Goal: Answer question/provide support

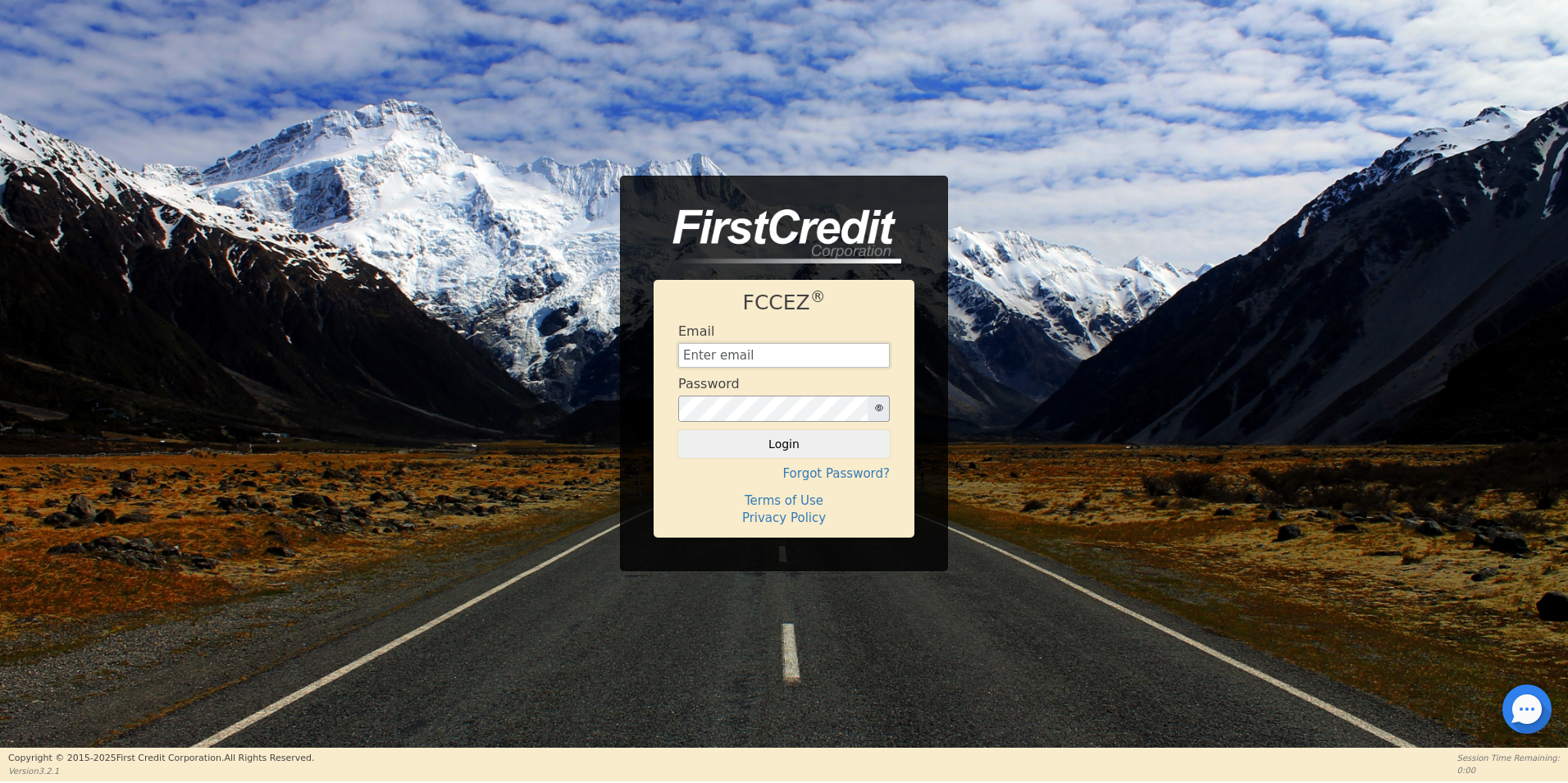
type input "[EMAIL_ADDRESS][DOMAIN_NAME]"
click at [1539, 710] on div at bounding box center [1527, 709] width 49 height 49
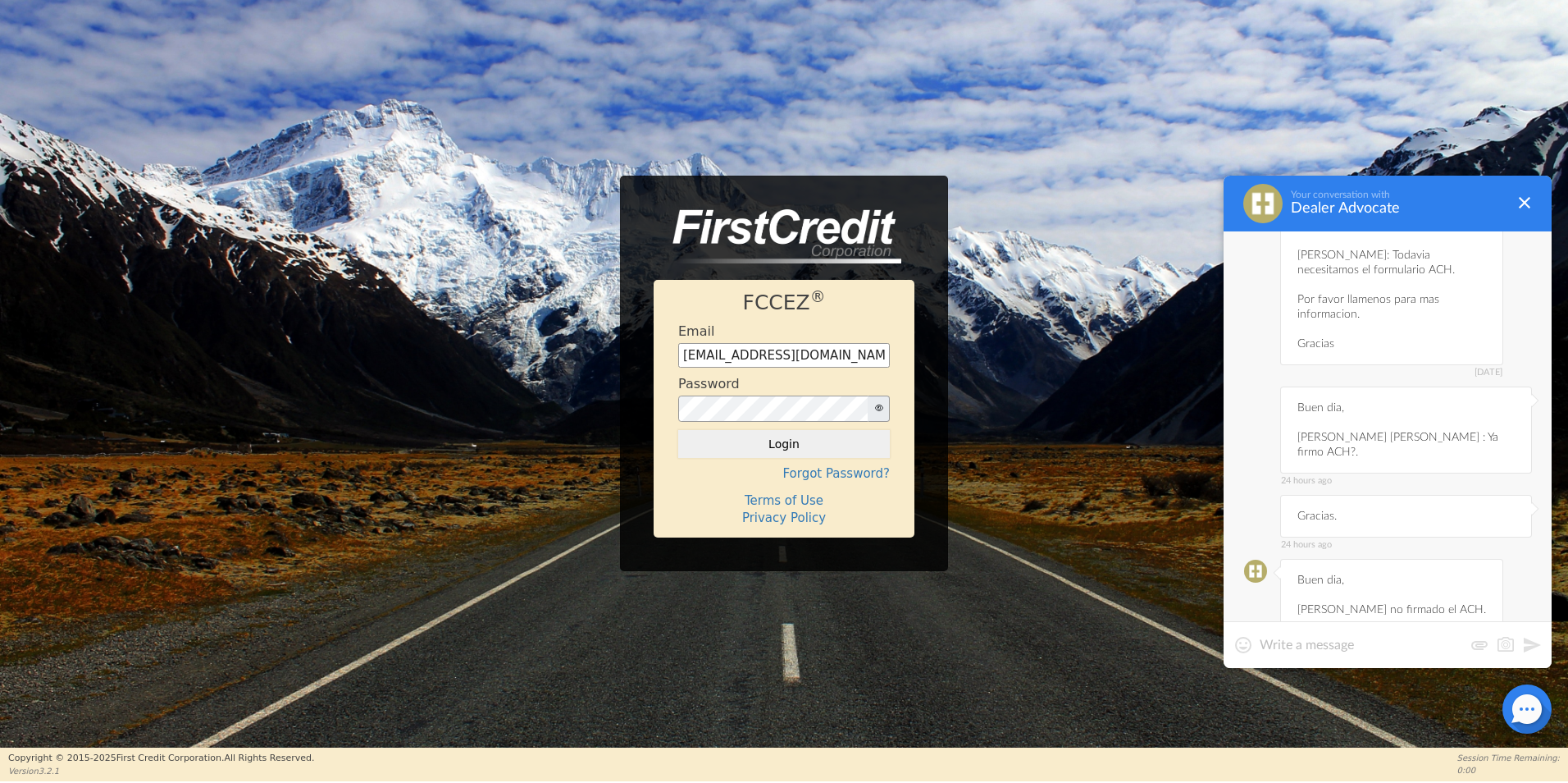
scroll to position [6382, 0]
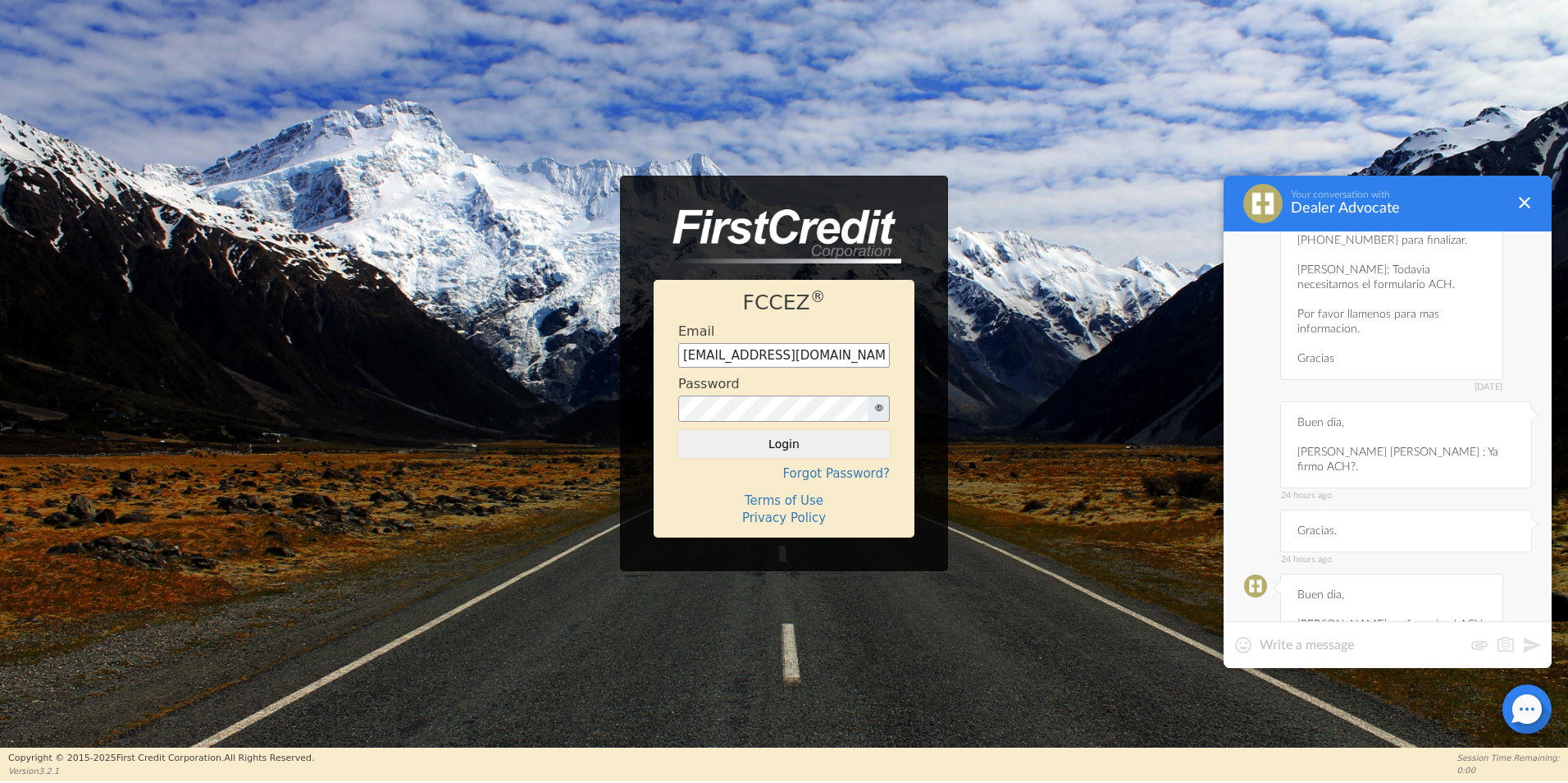
click at [1415, 644] on textarea at bounding box center [1361, 644] width 203 height 16
type textarea "b"
type textarea "Buen dia, Nos informan que la cliente [PERSON_NAME] quedo en acuerdo con ustede…"
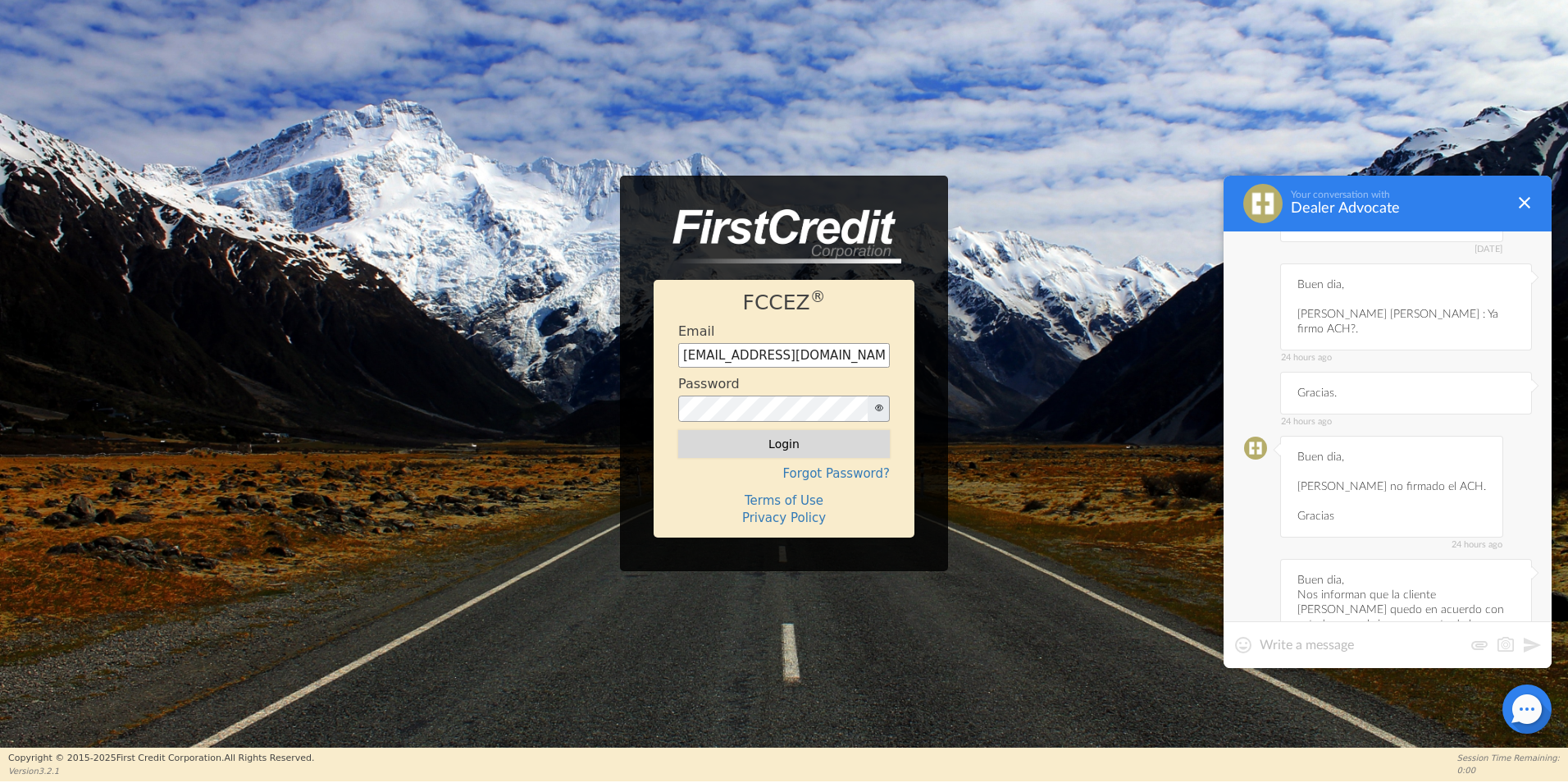
click at [860, 440] on button "Login" at bounding box center [784, 443] width 211 height 28
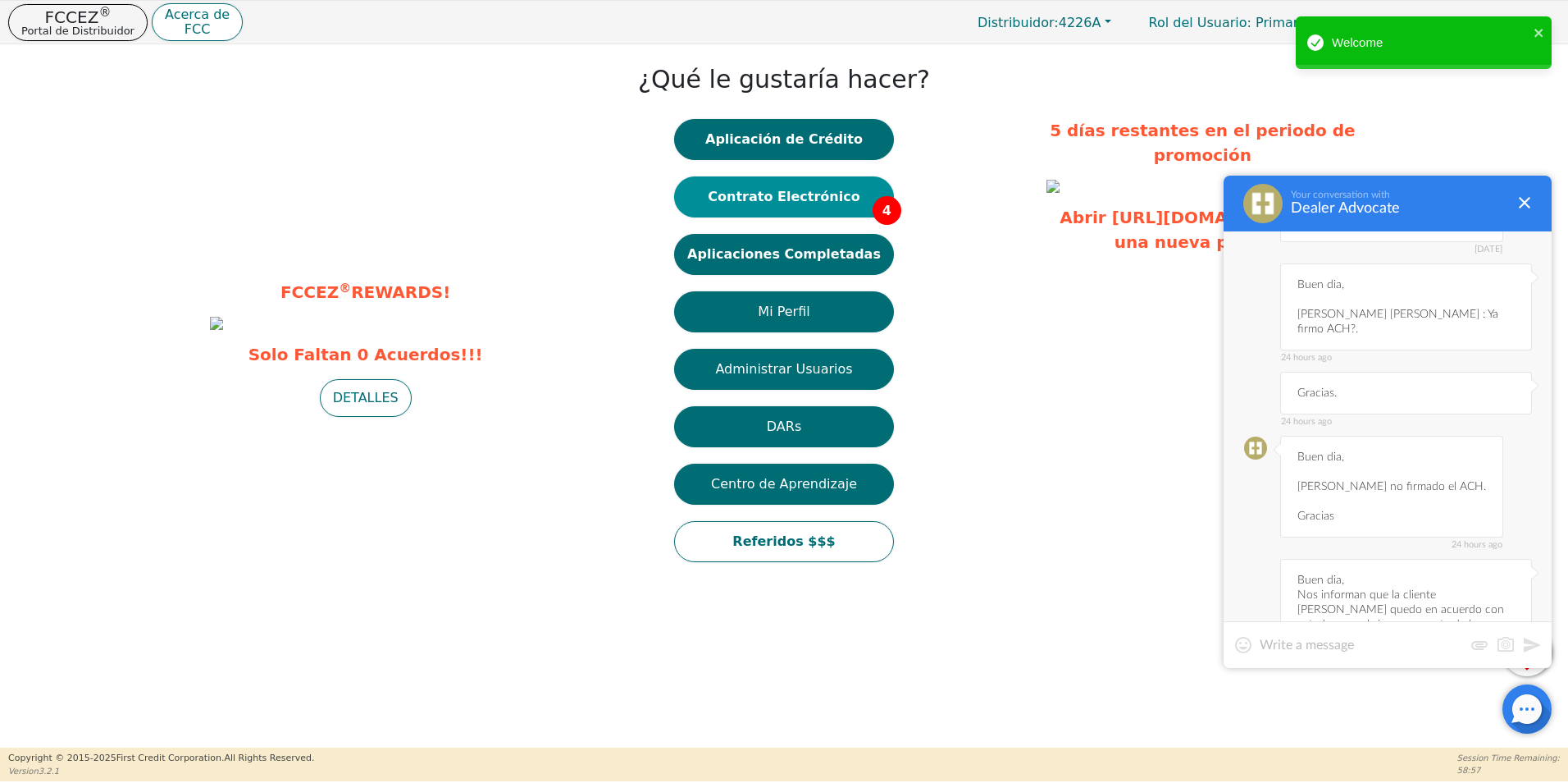
click at [844, 201] on button "Contrato Electrónico 4" at bounding box center [784, 196] width 220 height 41
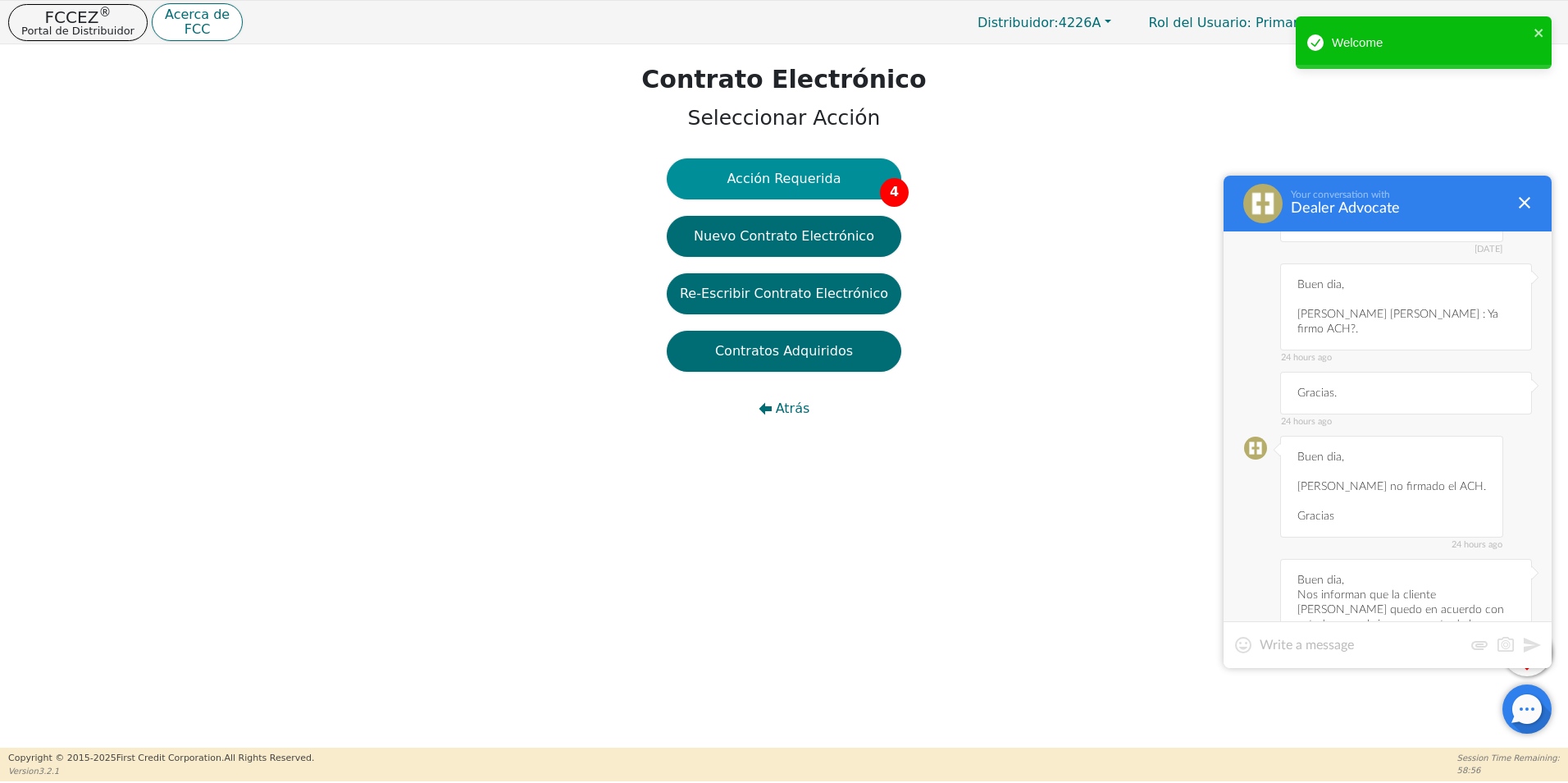
click at [811, 185] on button "Acción Requerida 4" at bounding box center [784, 179] width 234 height 41
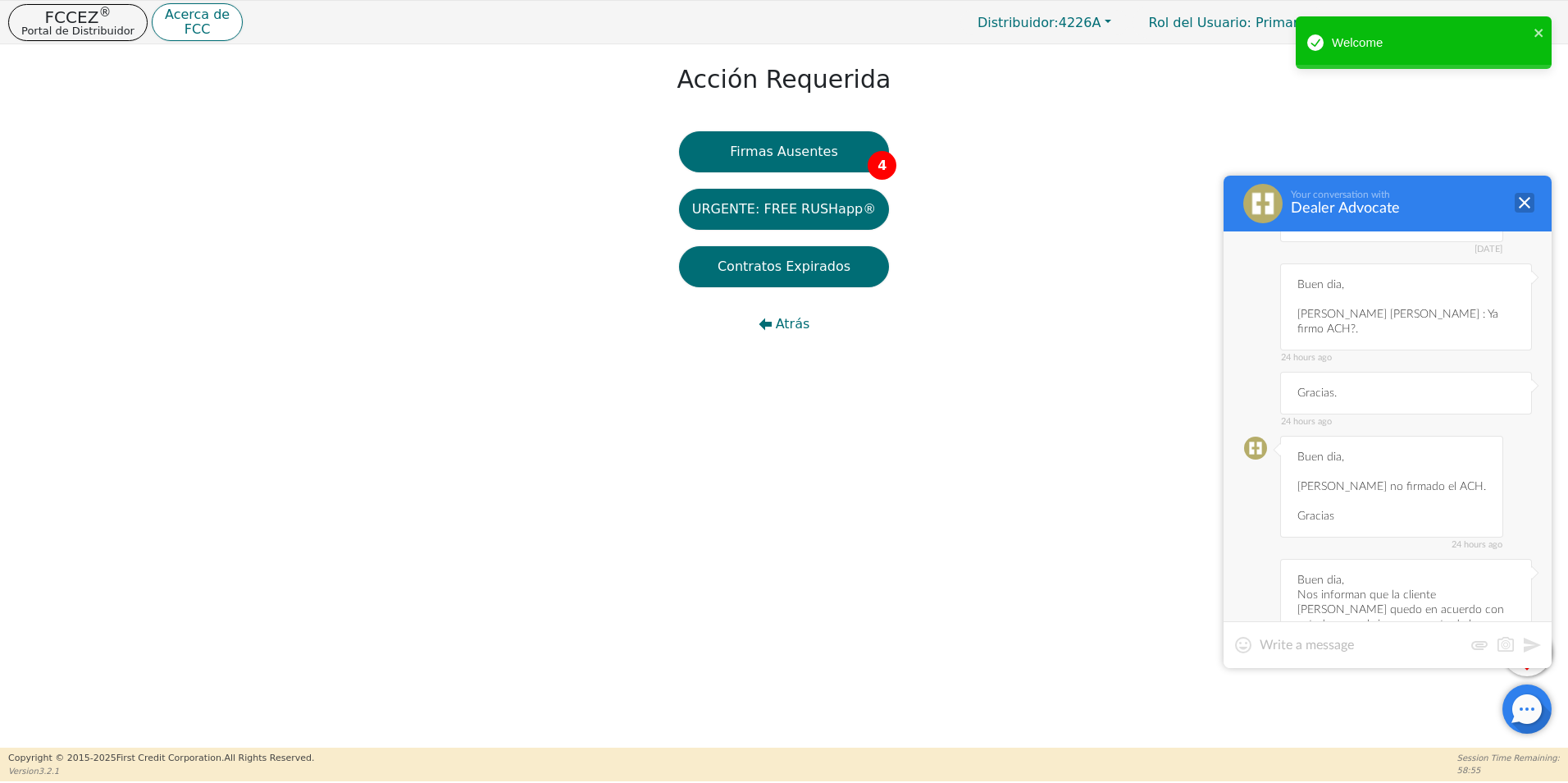
click at [1525, 202] on div at bounding box center [1524, 202] width 19 height 19
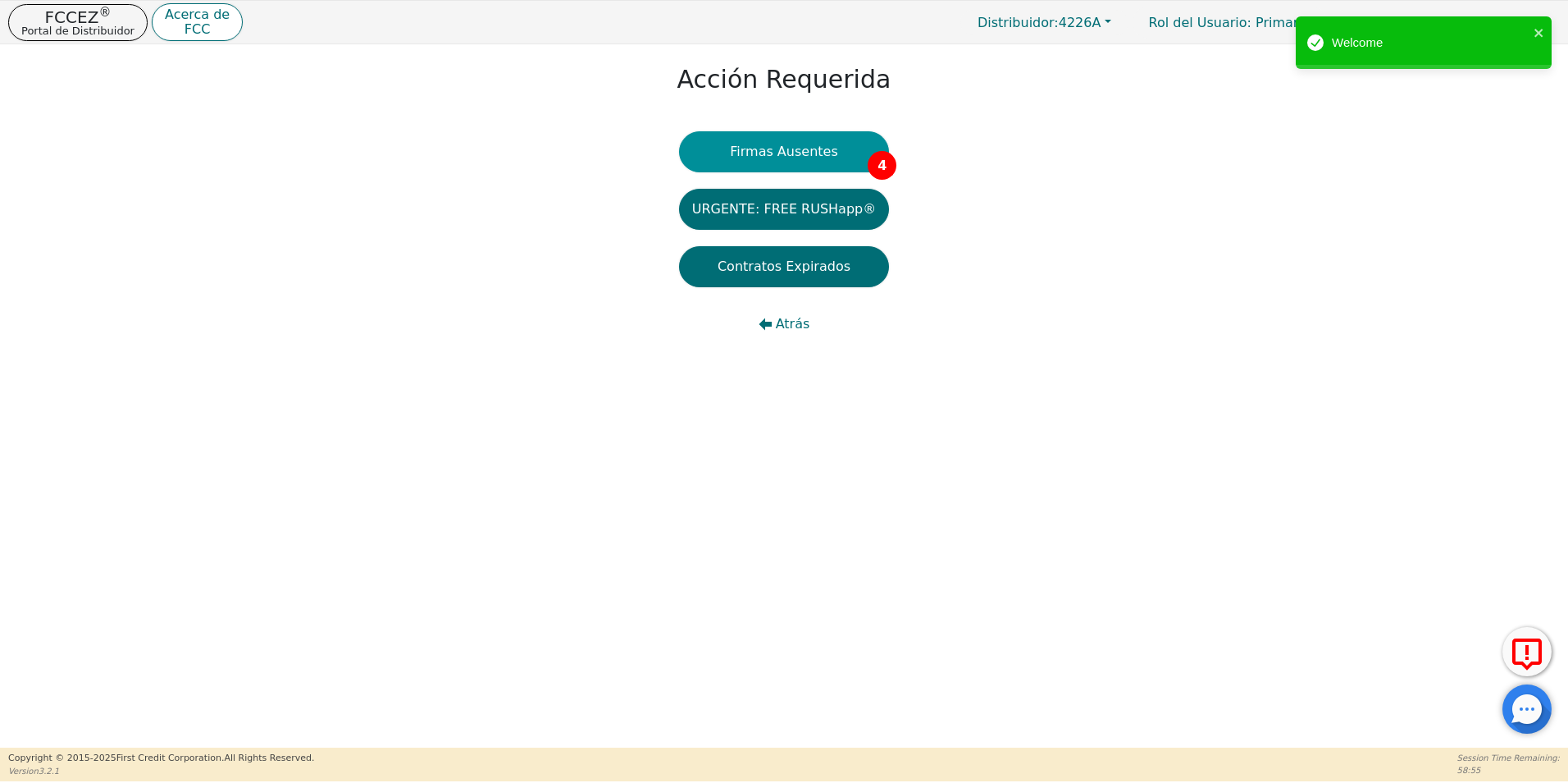
click at [772, 155] on button "Firmas Ausentes 4" at bounding box center [784, 152] width 210 height 41
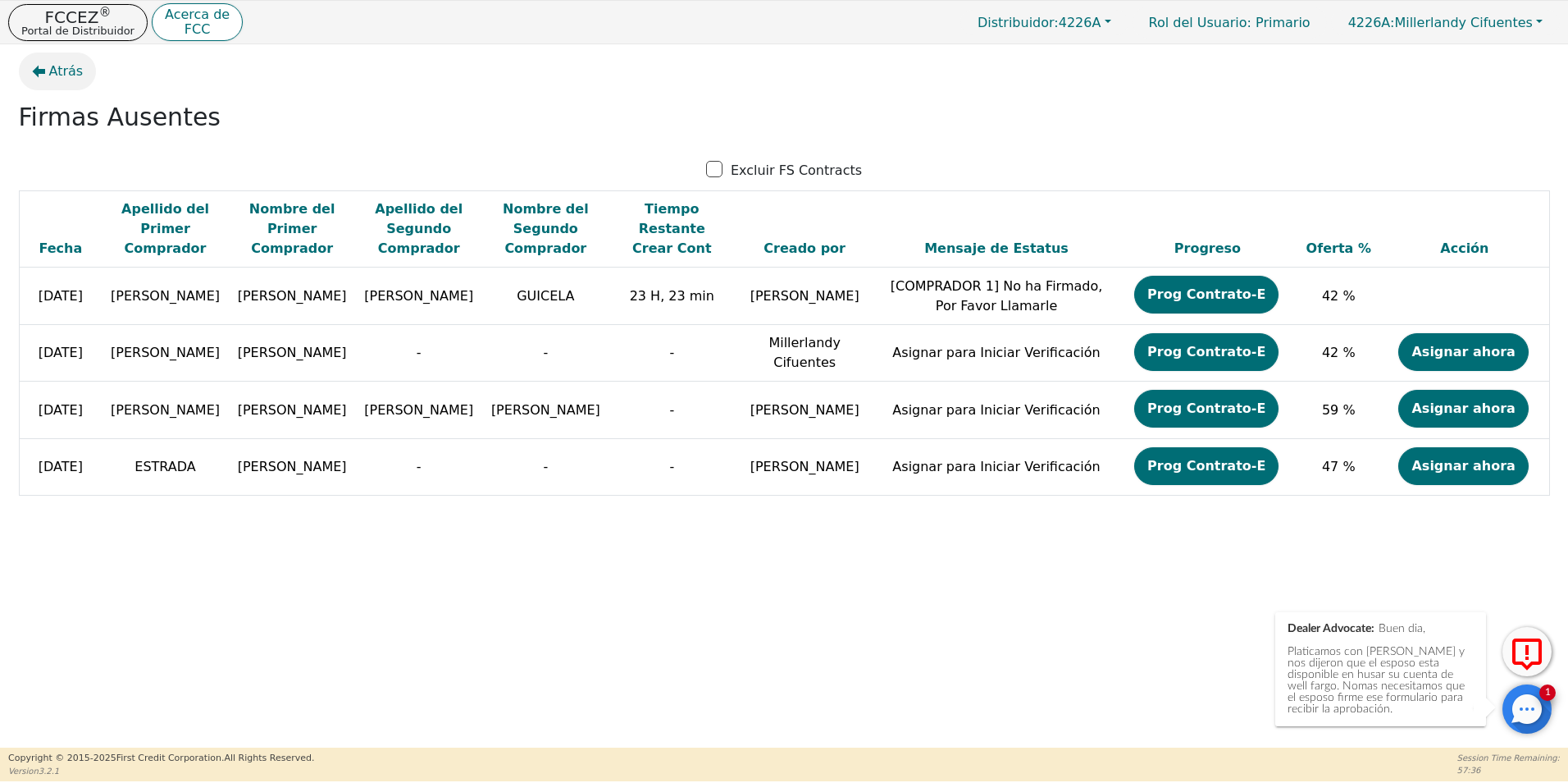
click at [49, 66] on span "Atrás" at bounding box center [66, 71] width 35 height 19
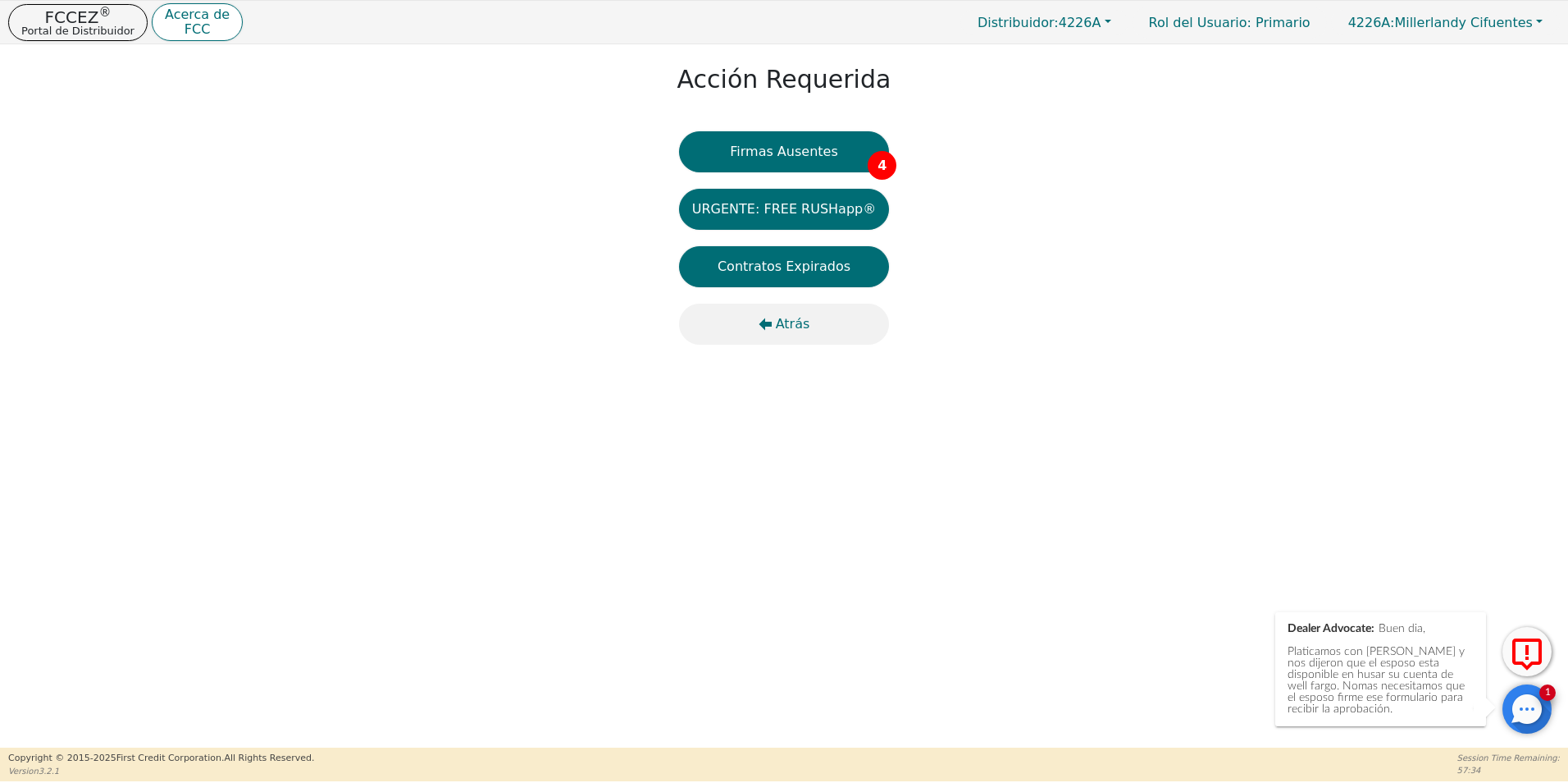
click at [787, 319] on span "Atrás" at bounding box center [793, 324] width 35 height 19
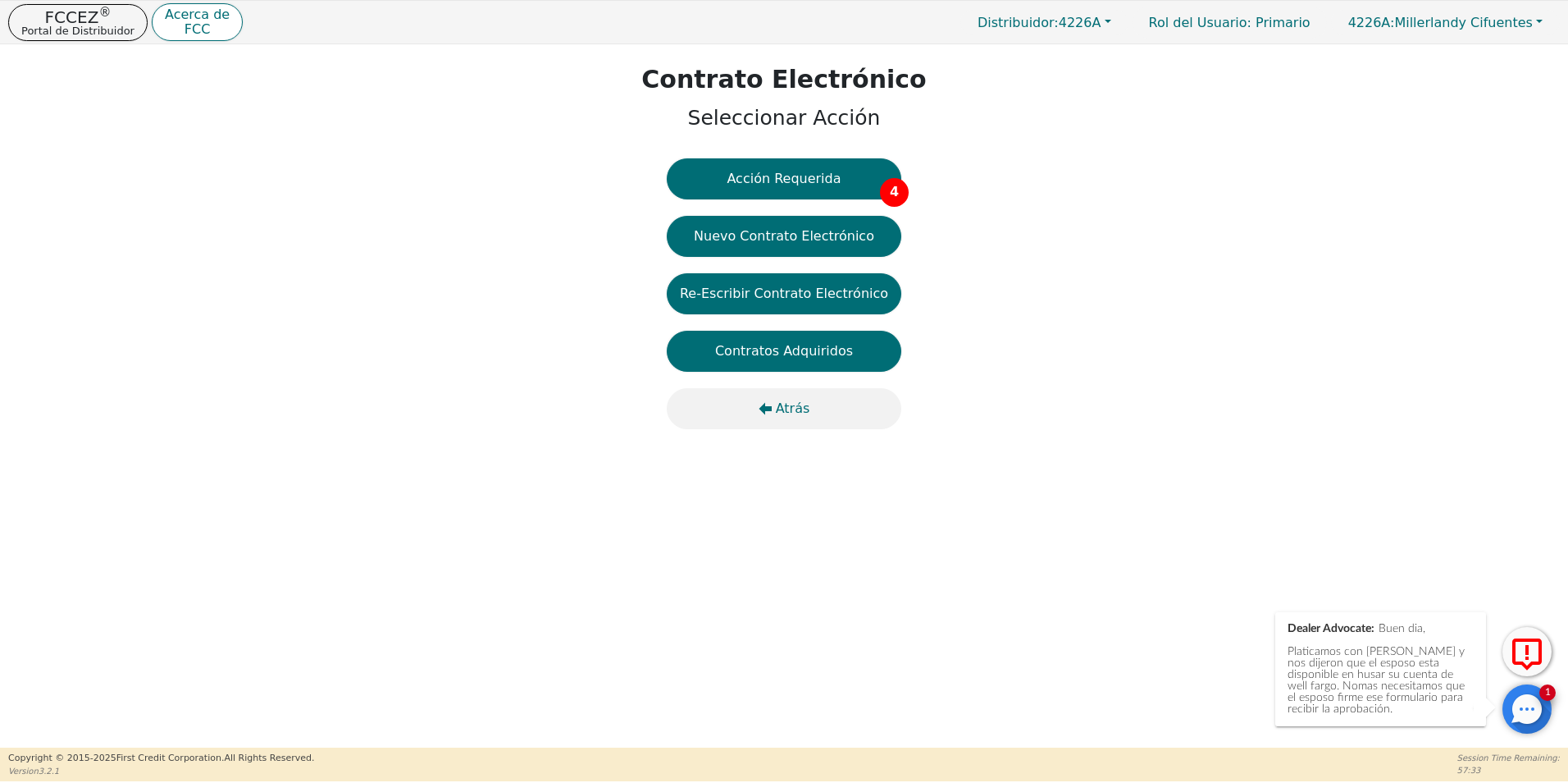
click at [787, 407] on span "Atrás" at bounding box center [793, 408] width 35 height 19
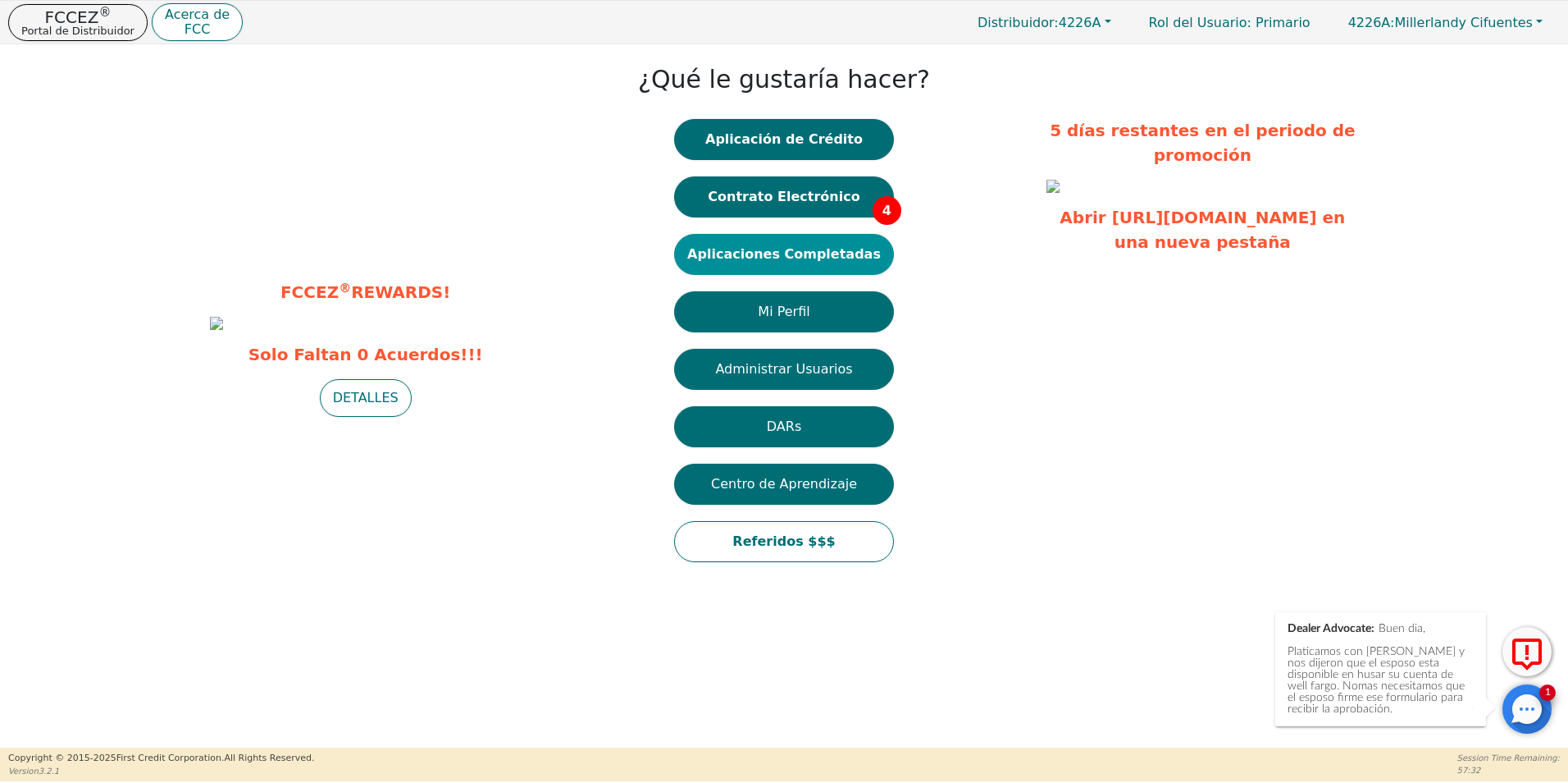
click at [800, 252] on button "Aplicaciones Completadas" at bounding box center [784, 254] width 220 height 41
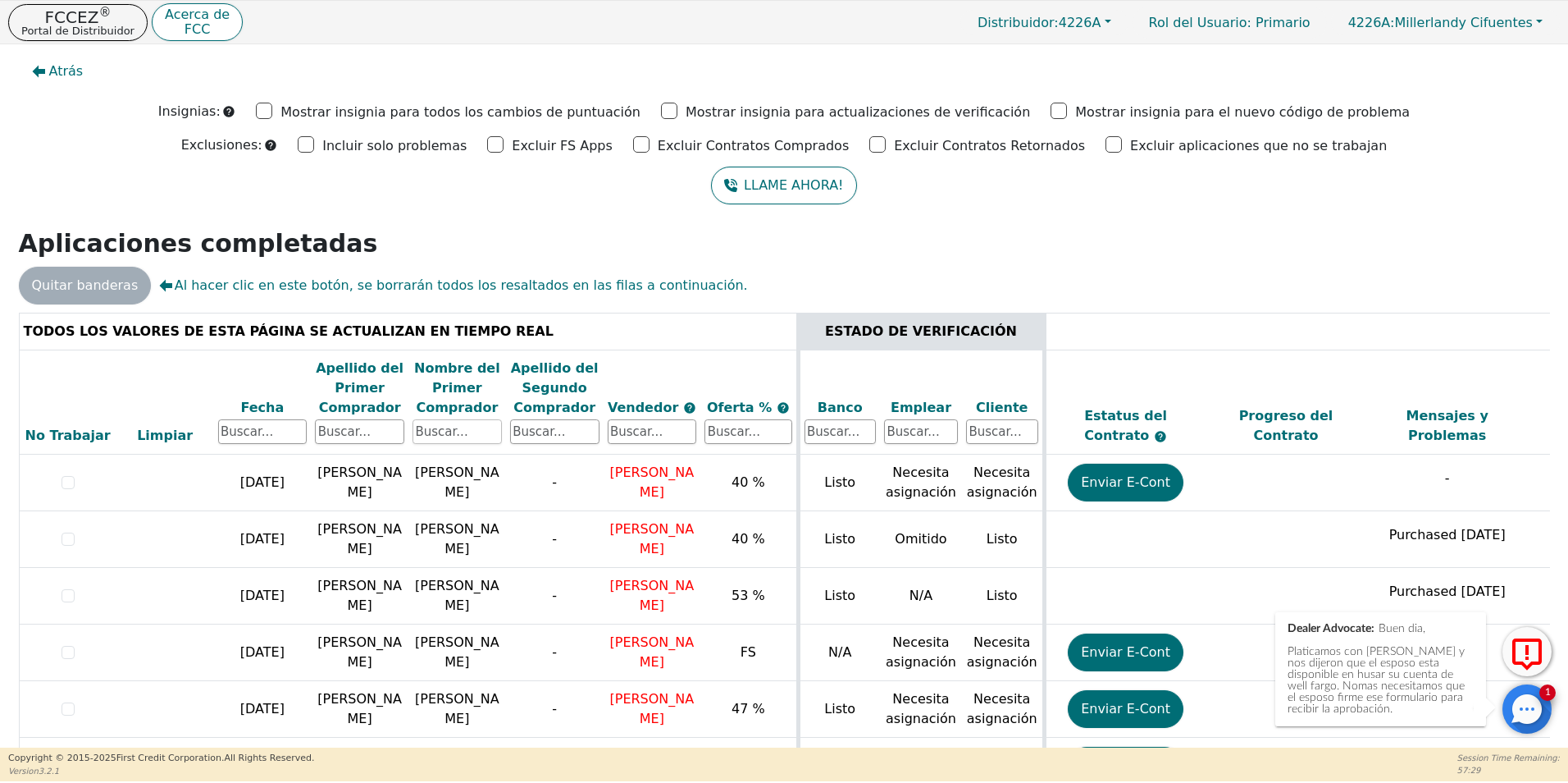
click at [484, 436] on input "text" at bounding box center [458, 431] width 89 height 24
type input "[PERSON_NAME]"
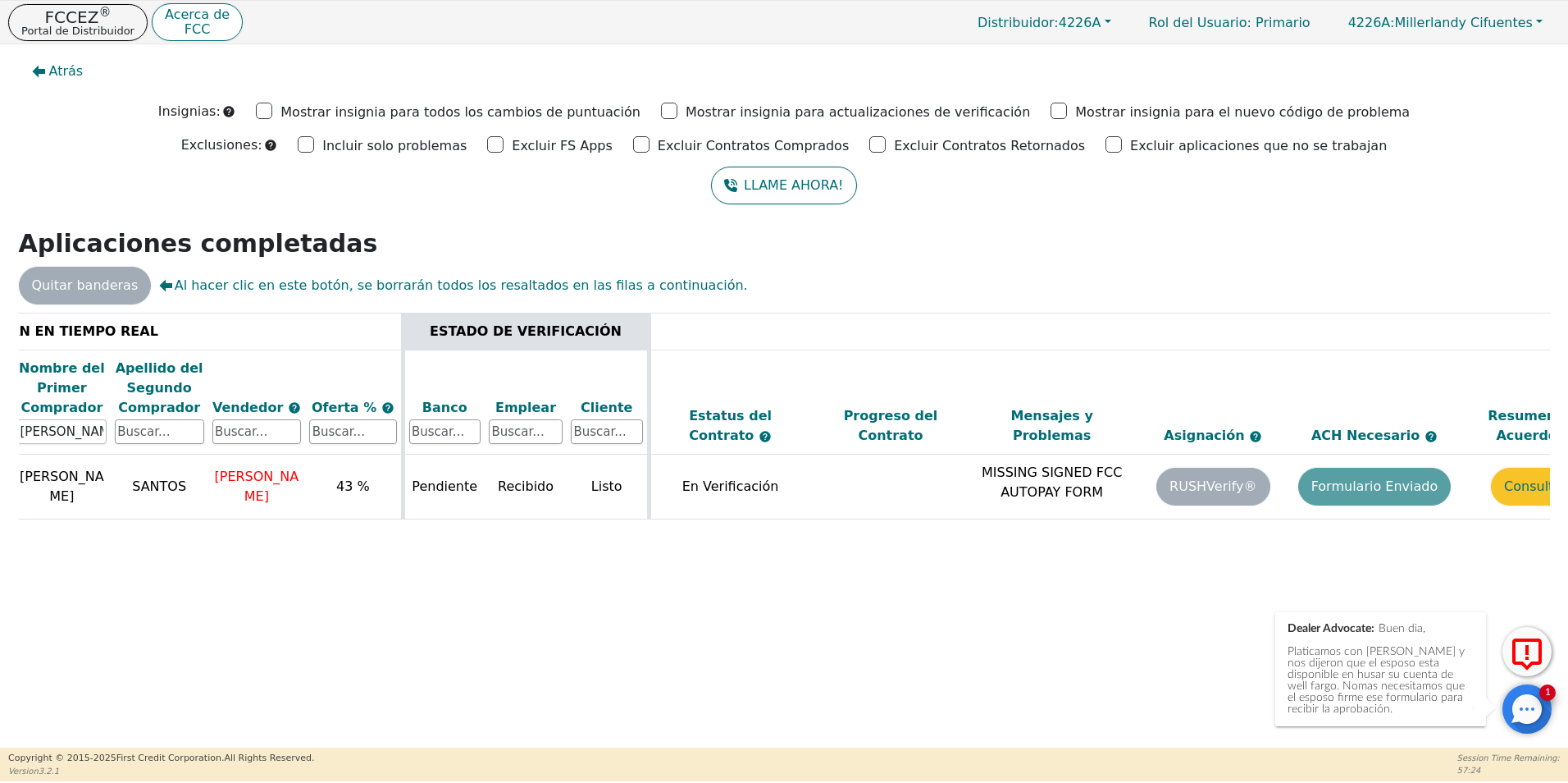
scroll to position [0, 463]
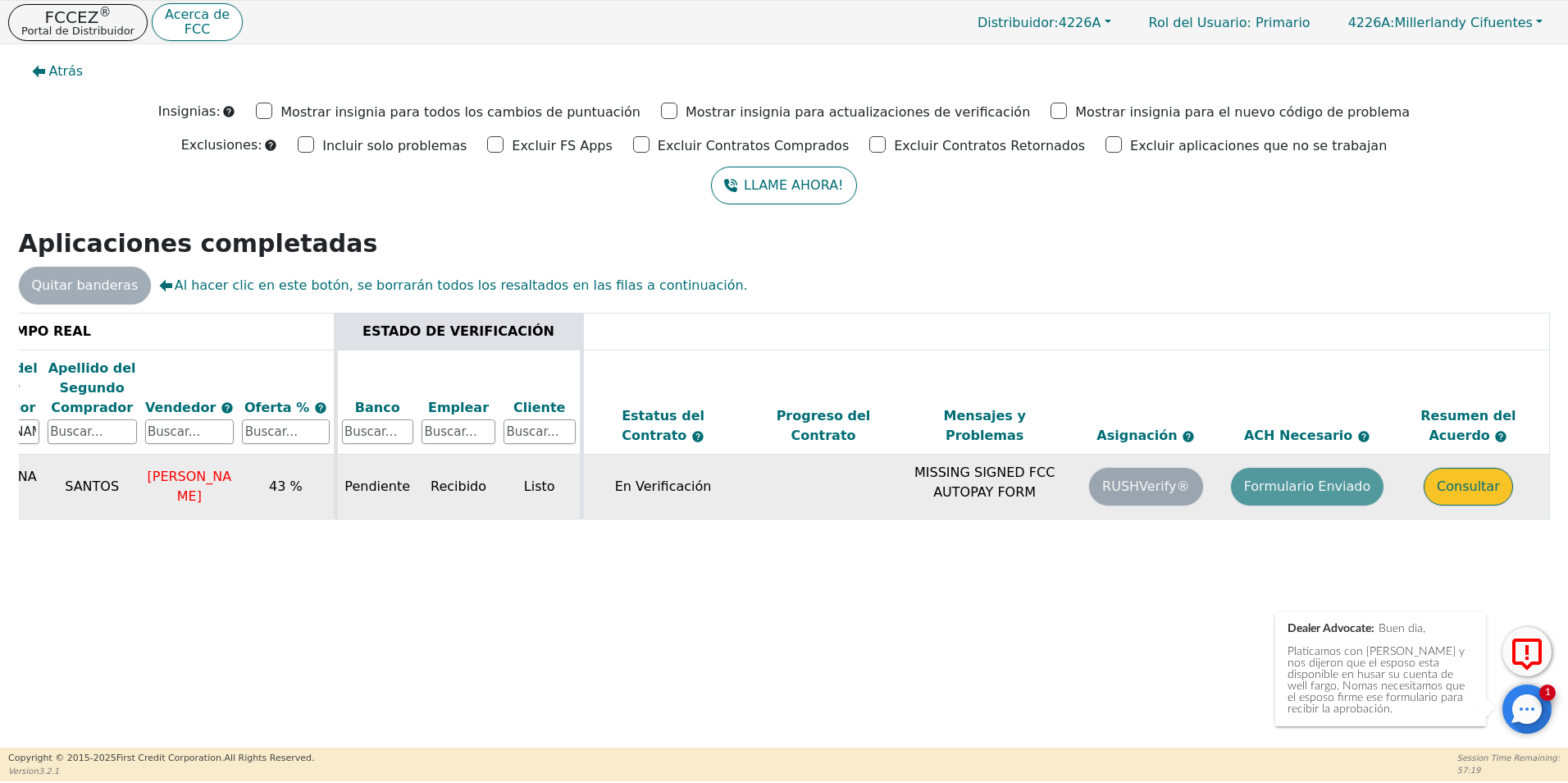
click at [1468, 488] on button "Consultar" at bounding box center [1469, 486] width 89 height 38
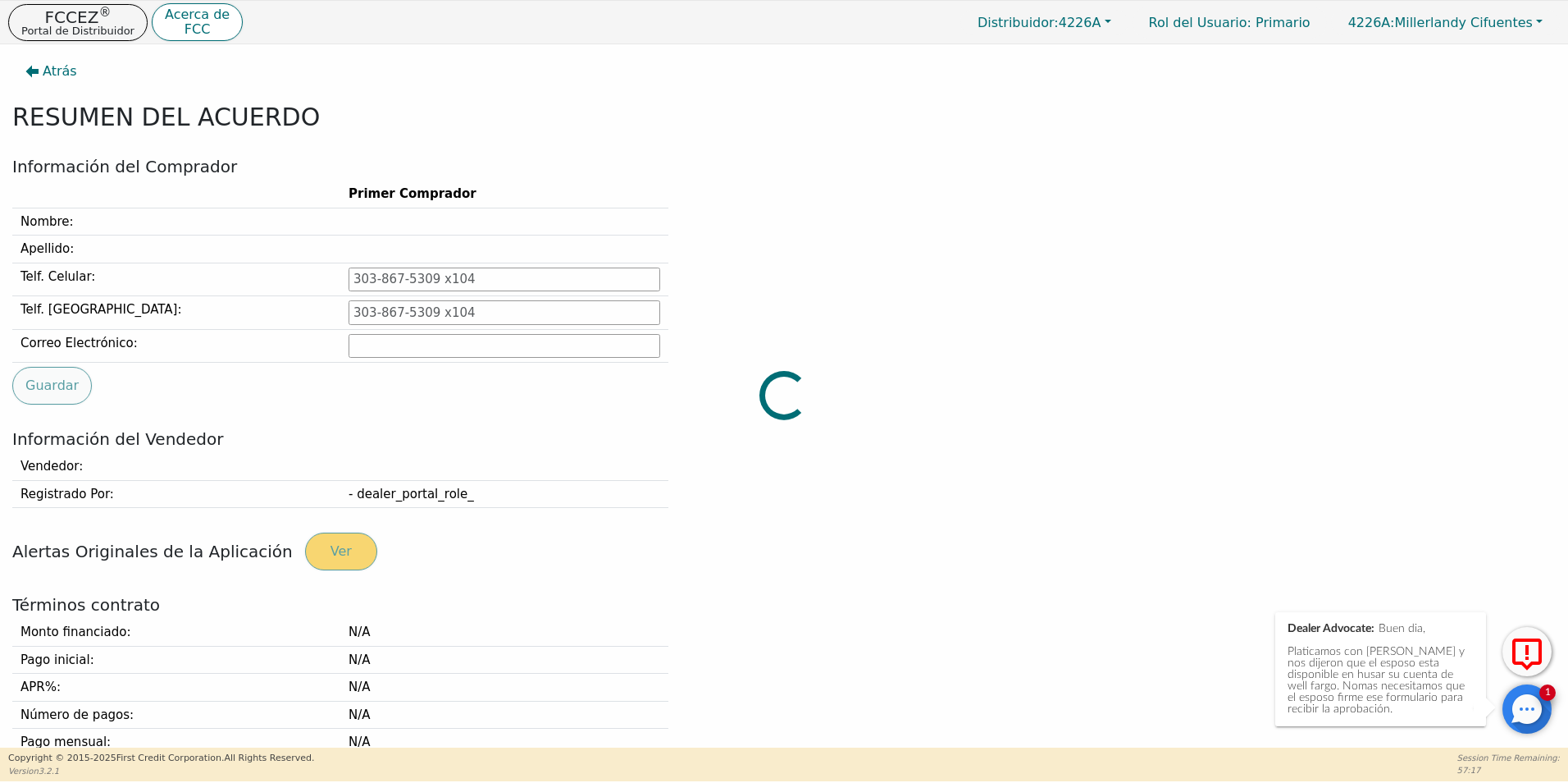
type input "[PHONE_NUMBER]"
type input "[EMAIL_ADDRESS][DOMAIN_NAME]"
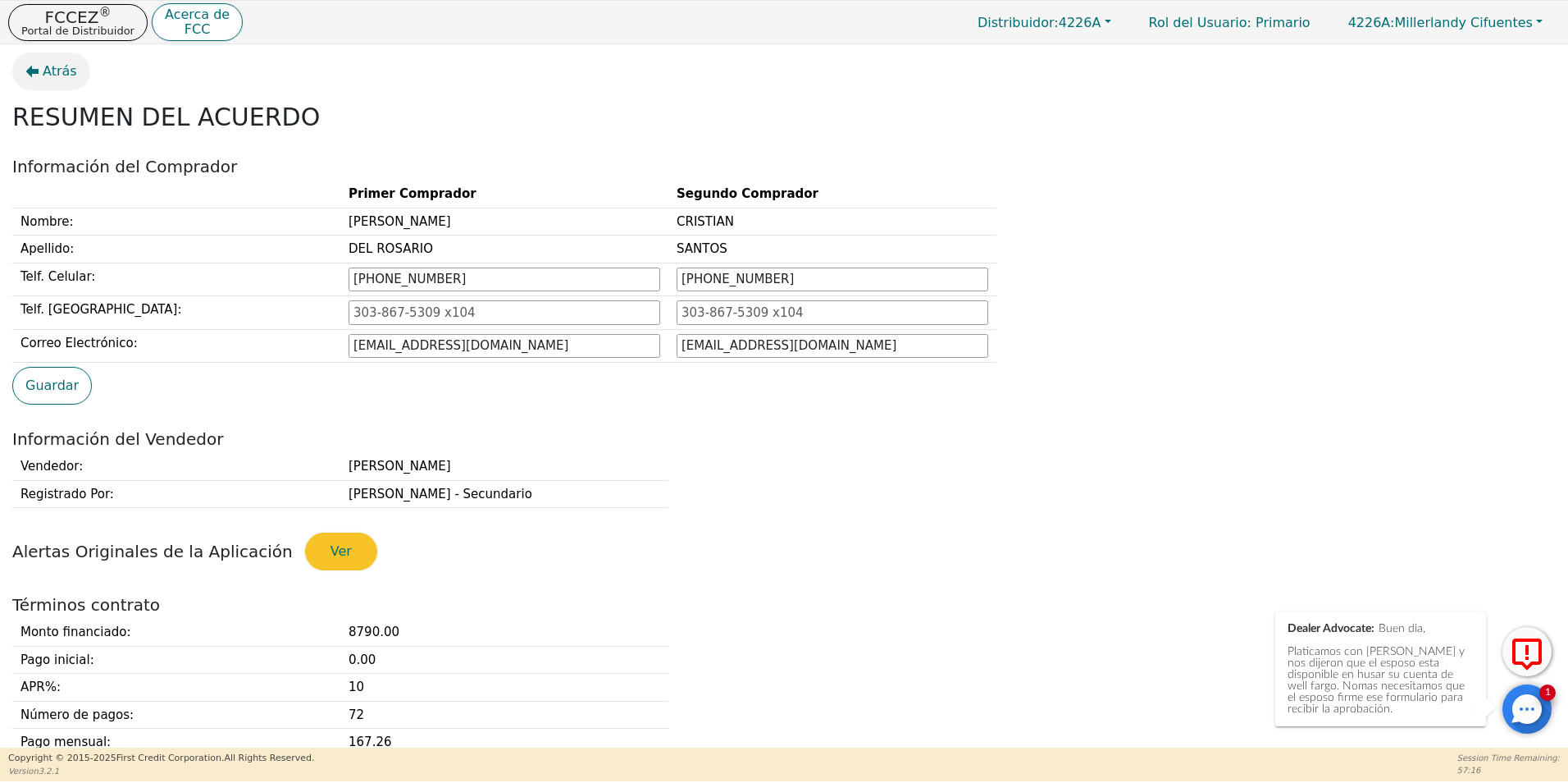
click at [70, 76] on span "Atrás" at bounding box center [60, 71] width 35 height 19
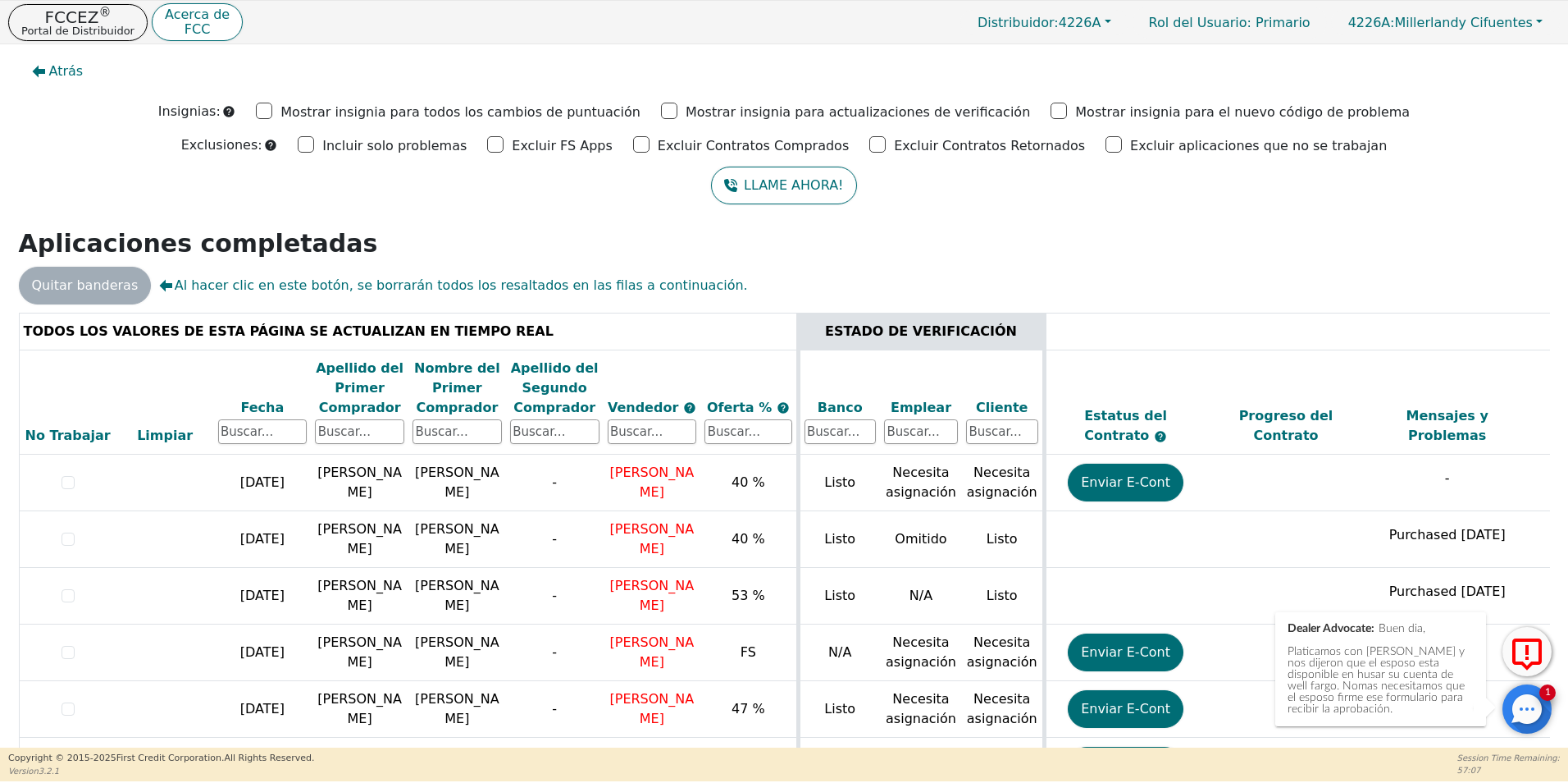
click at [1526, 704] on div at bounding box center [1527, 709] width 49 height 49
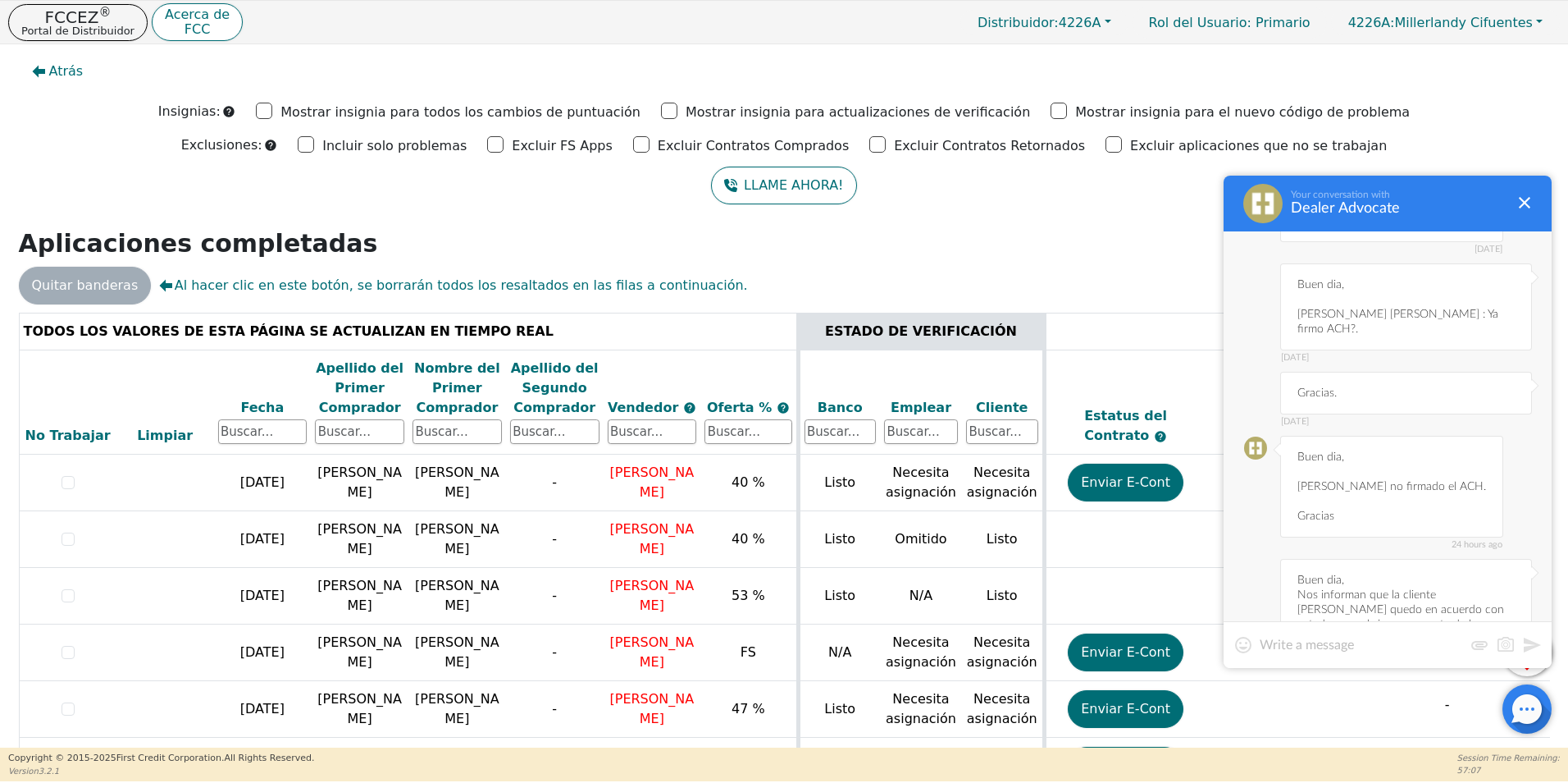
scroll to position [6687, 0]
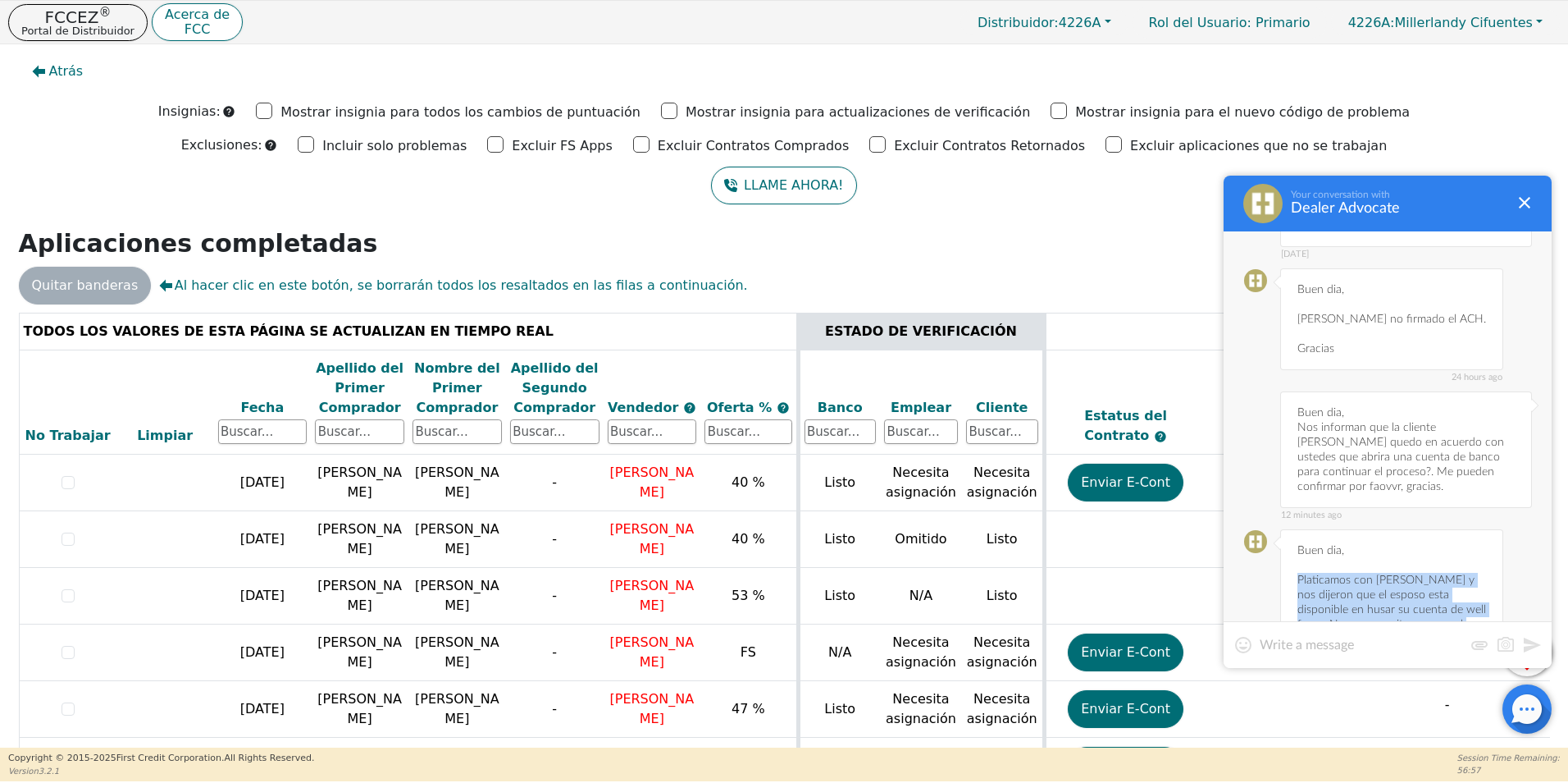
drag, startPoint x: 1298, startPoint y: 442, endPoint x: 1477, endPoint y: 520, distance: 195.3
click at [1477, 529] on div "now Buen dia, Platicamos con [PERSON_NAME] y nos dijeron que el esposo esta dis…" at bounding box center [1391, 602] width 223 height 146
copy div "Platicamos con [PERSON_NAME] y nos dijeron que el esposo esta disponible en hus…"
click at [1317, 656] on div at bounding box center [1387, 644] width 328 height 46
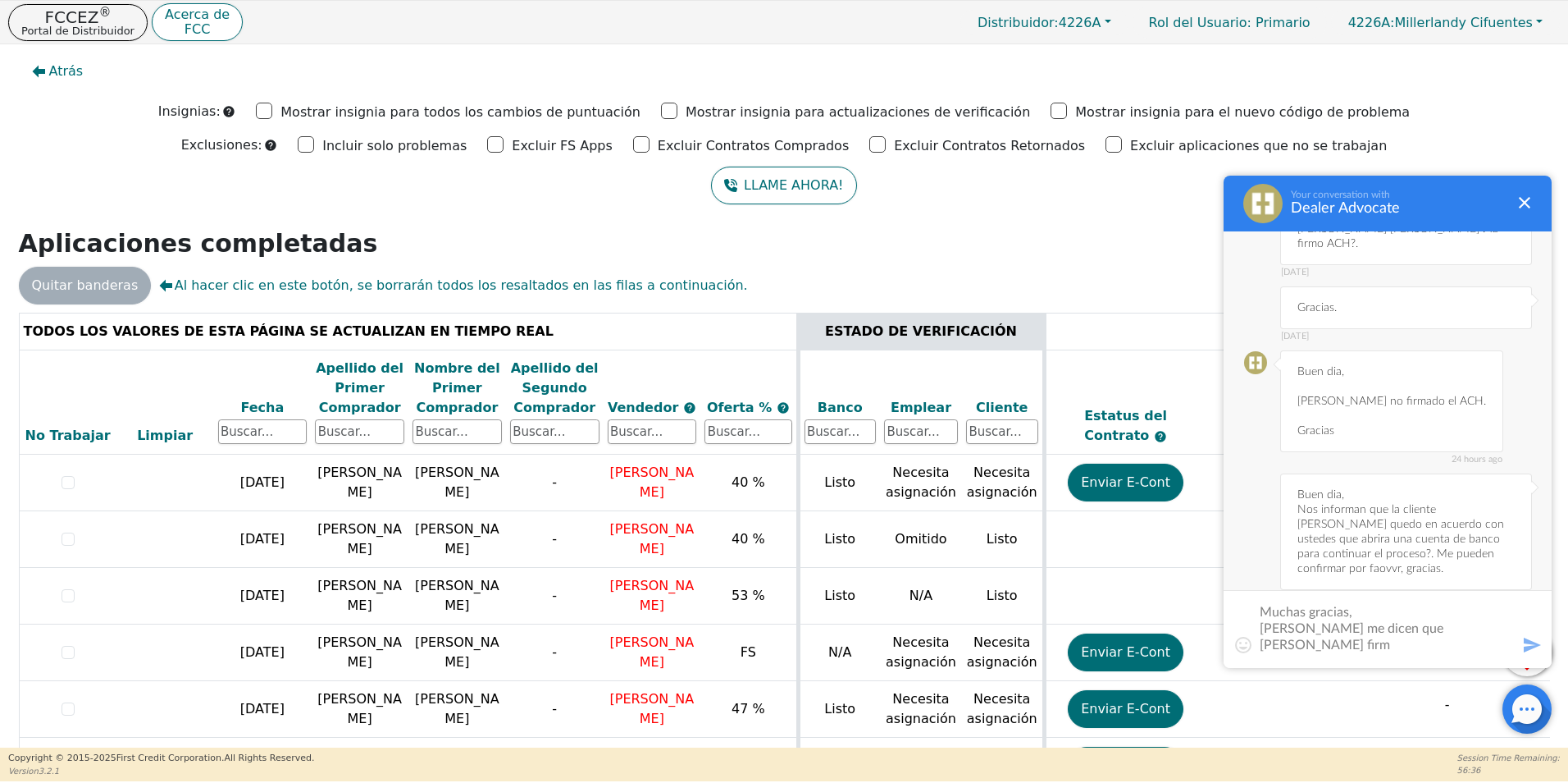
scroll to position [0, 0]
type textarea "Muchas gracias, [PERSON_NAME] me dicen que [PERSON_NAME] firmó el formulario de…"
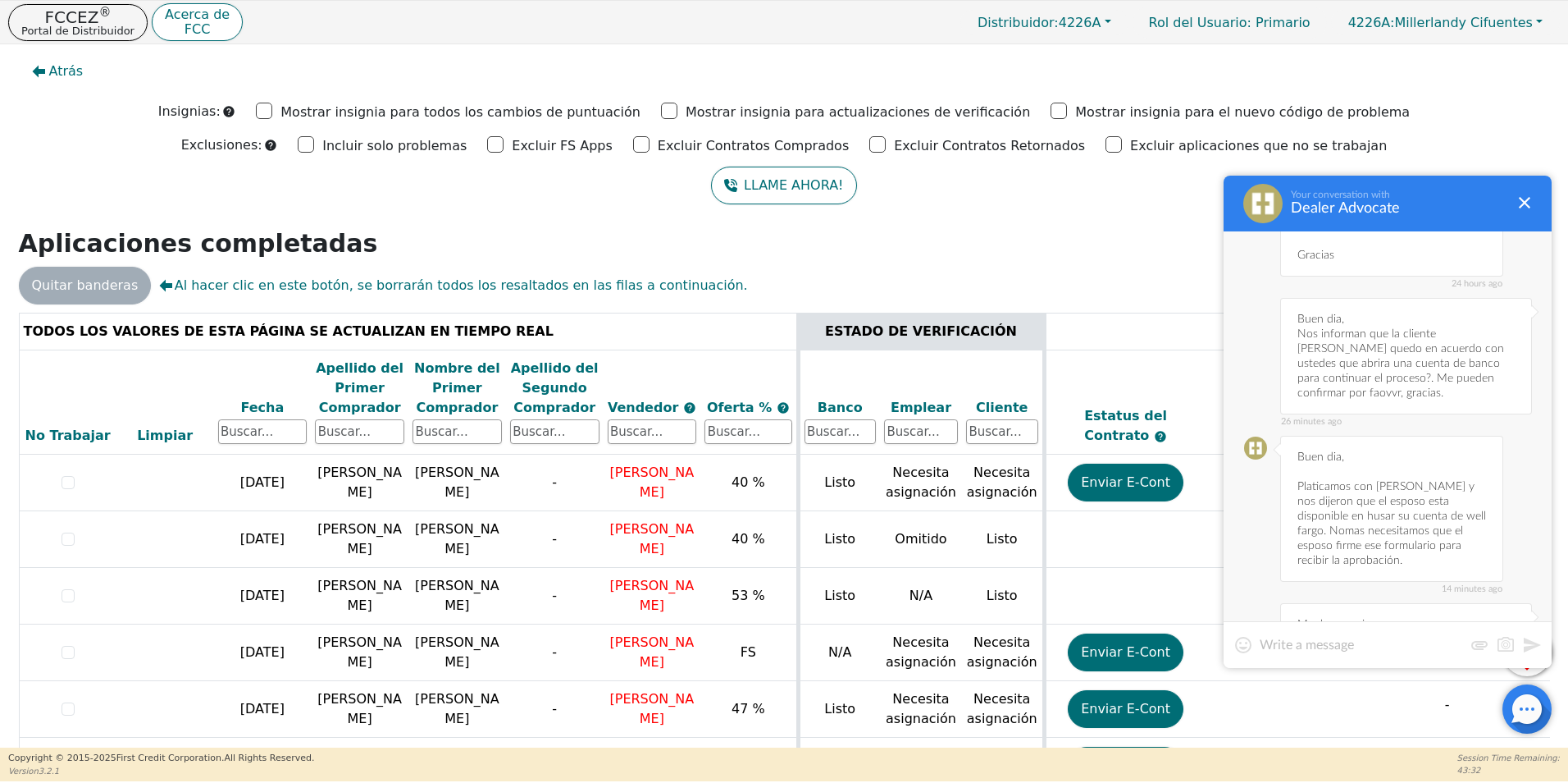
scroll to position [6860, 0]
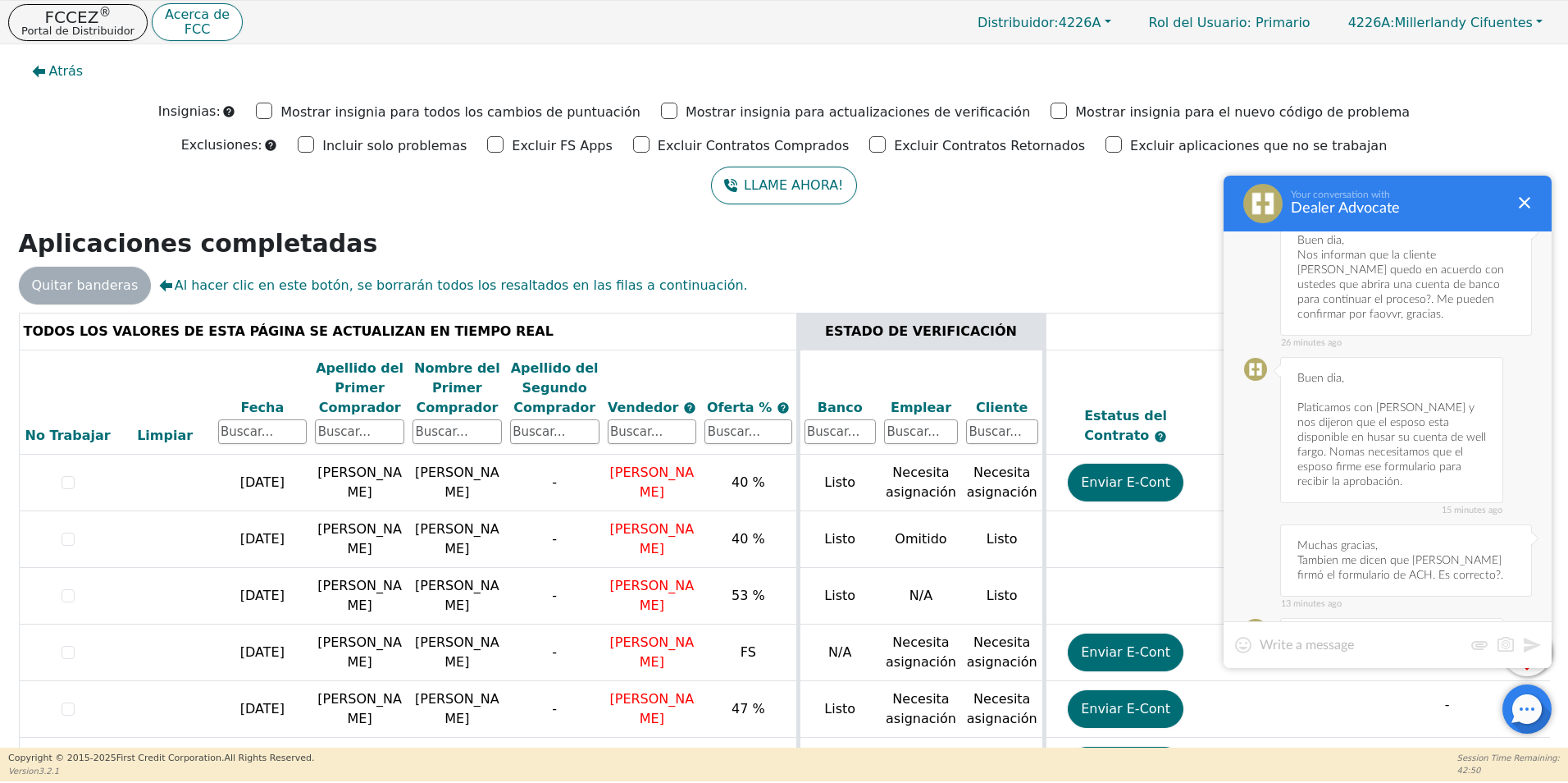
click at [1342, 632] on div at bounding box center [1387, 644] width 328 height 46
drag, startPoint x: 1297, startPoint y: 503, endPoint x: 1377, endPoint y: 517, distance: 81.2
click at [1377, 618] on div "8 minutes ago Sí, es correcto y estamos esperando los resultados." at bounding box center [1391, 646] width 223 height 57
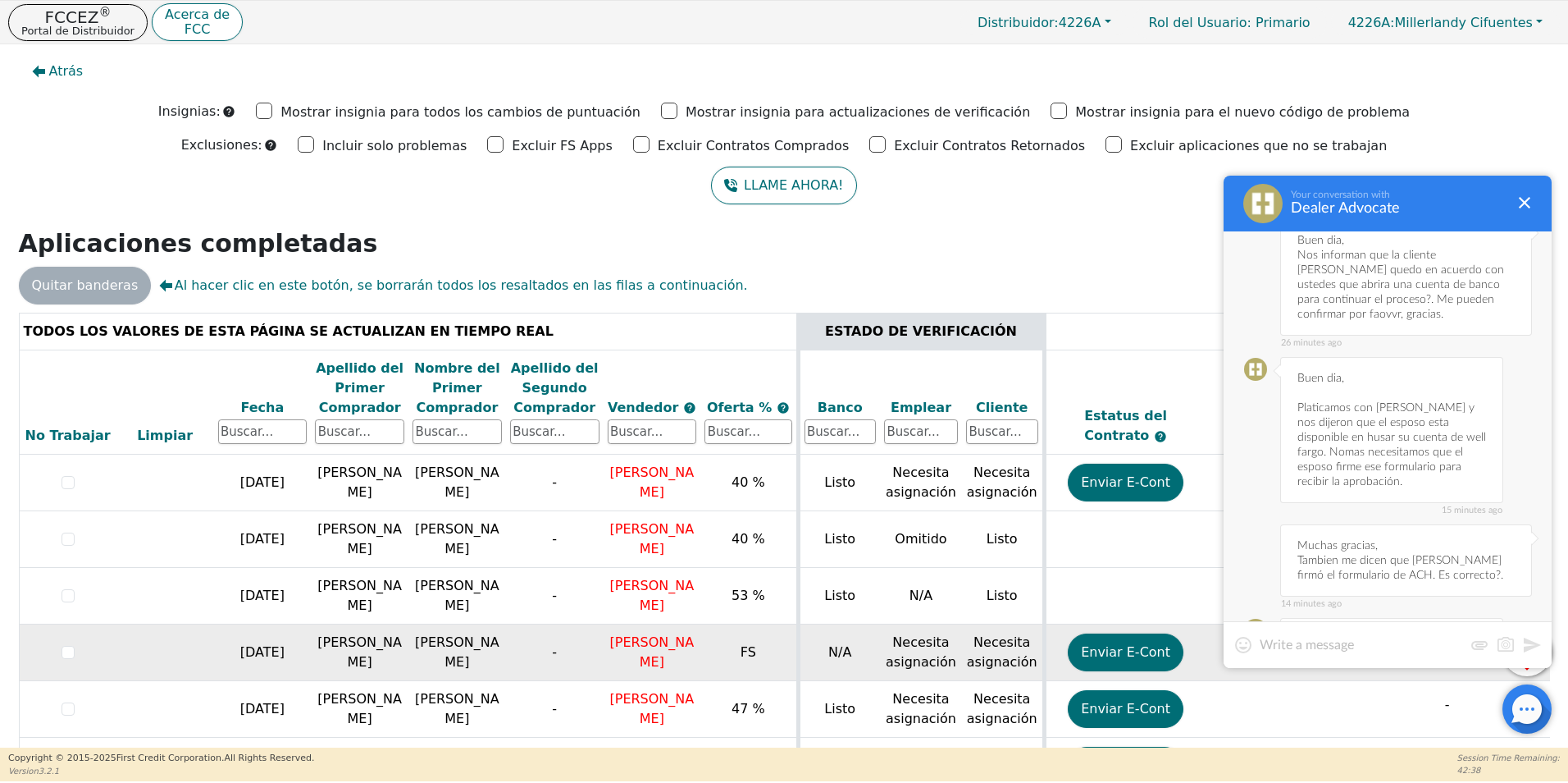
copy div "Sí, es correcto y estamos esperando los resultados."
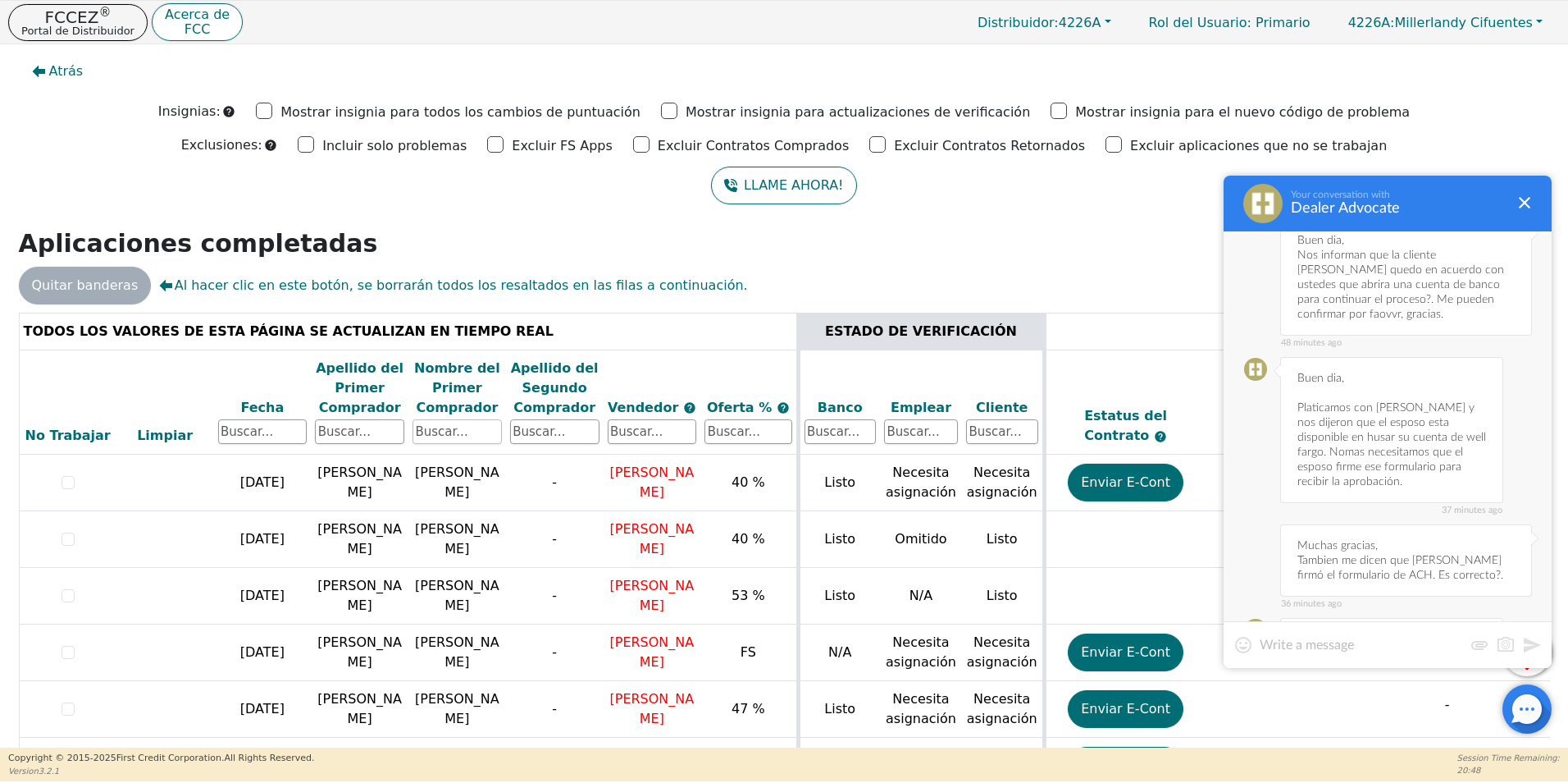
drag, startPoint x: 416, startPoint y: 436, endPoint x: 442, endPoint y: 440, distance: 26.3
click at [419, 437] on input "text" at bounding box center [458, 431] width 89 height 24
type input "[PERSON_NAME]"
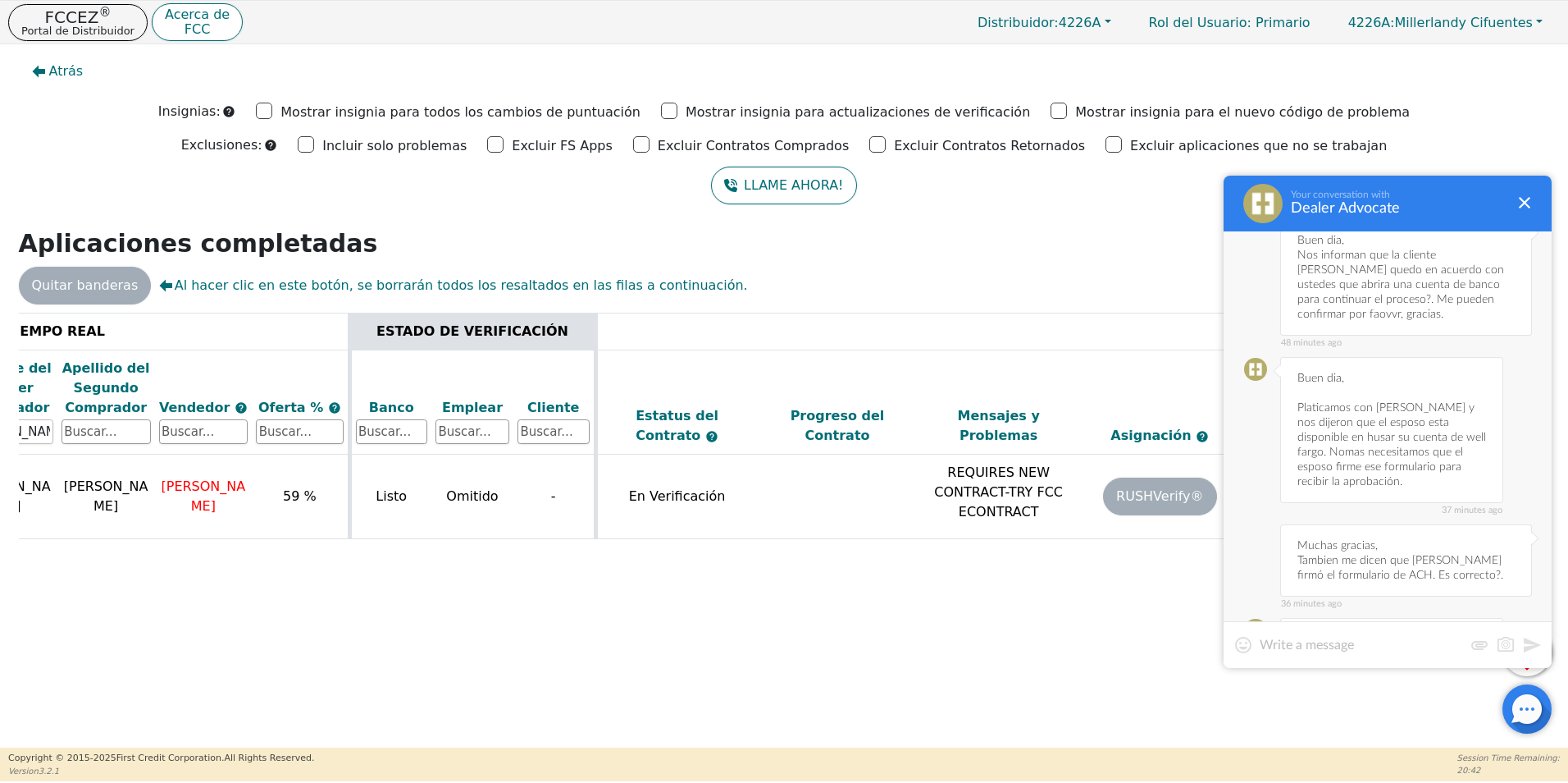
scroll to position [0, 463]
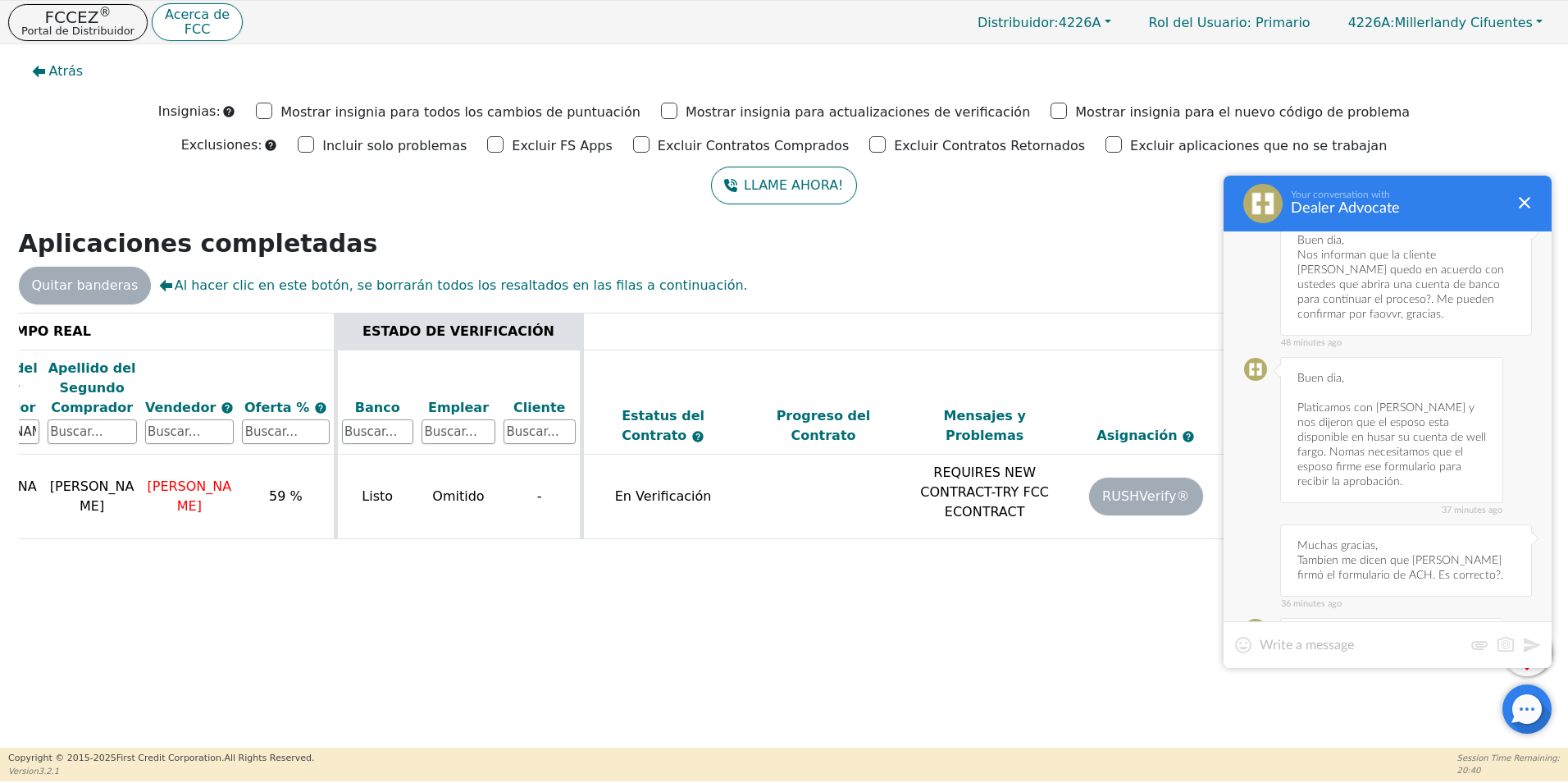
click at [1370, 639] on textarea at bounding box center [1361, 644] width 203 height 16
click at [1520, 201] on div at bounding box center [1524, 202] width 19 height 19
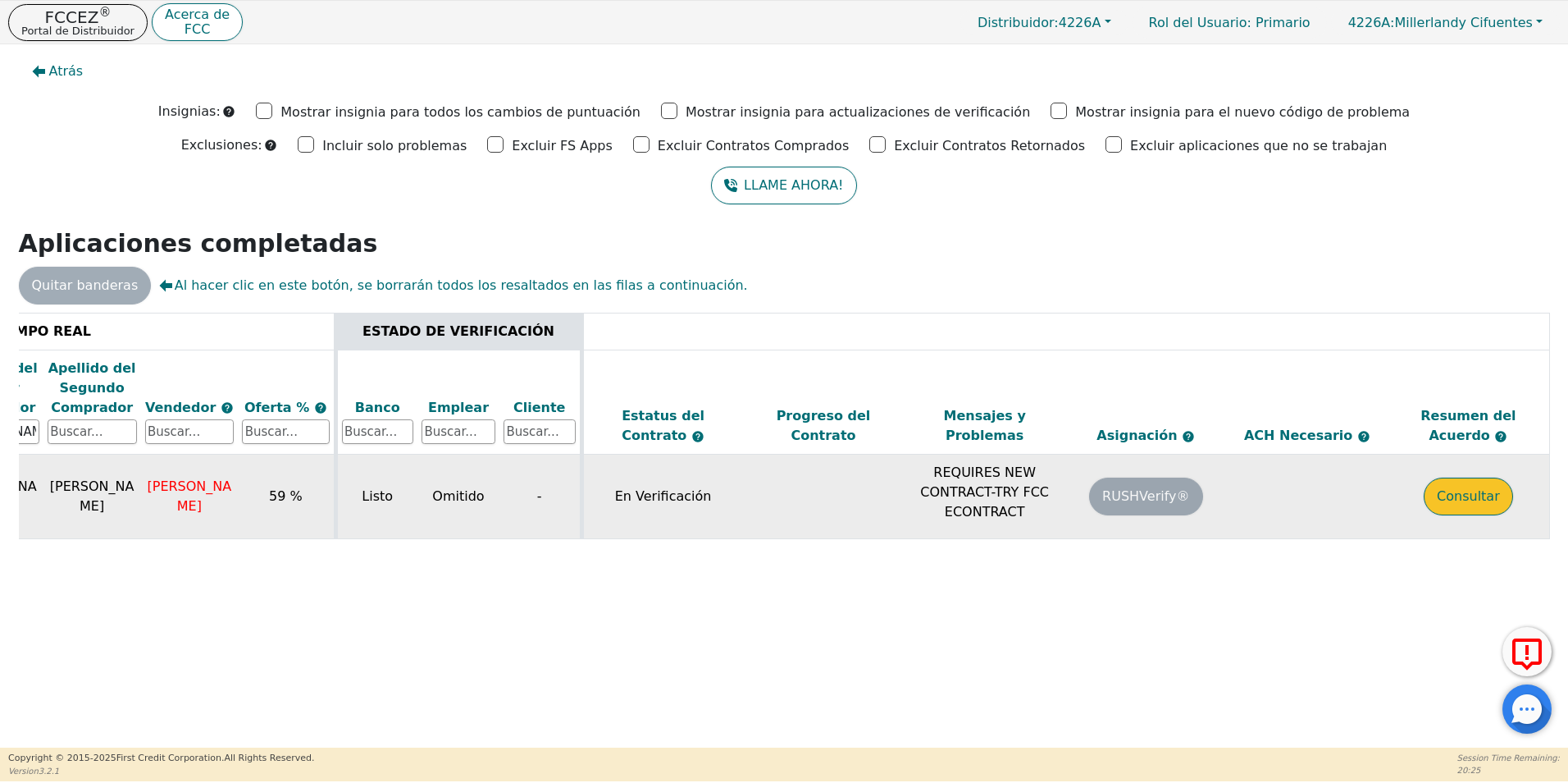
click at [1473, 508] on button "Consultar" at bounding box center [1469, 496] width 89 height 38
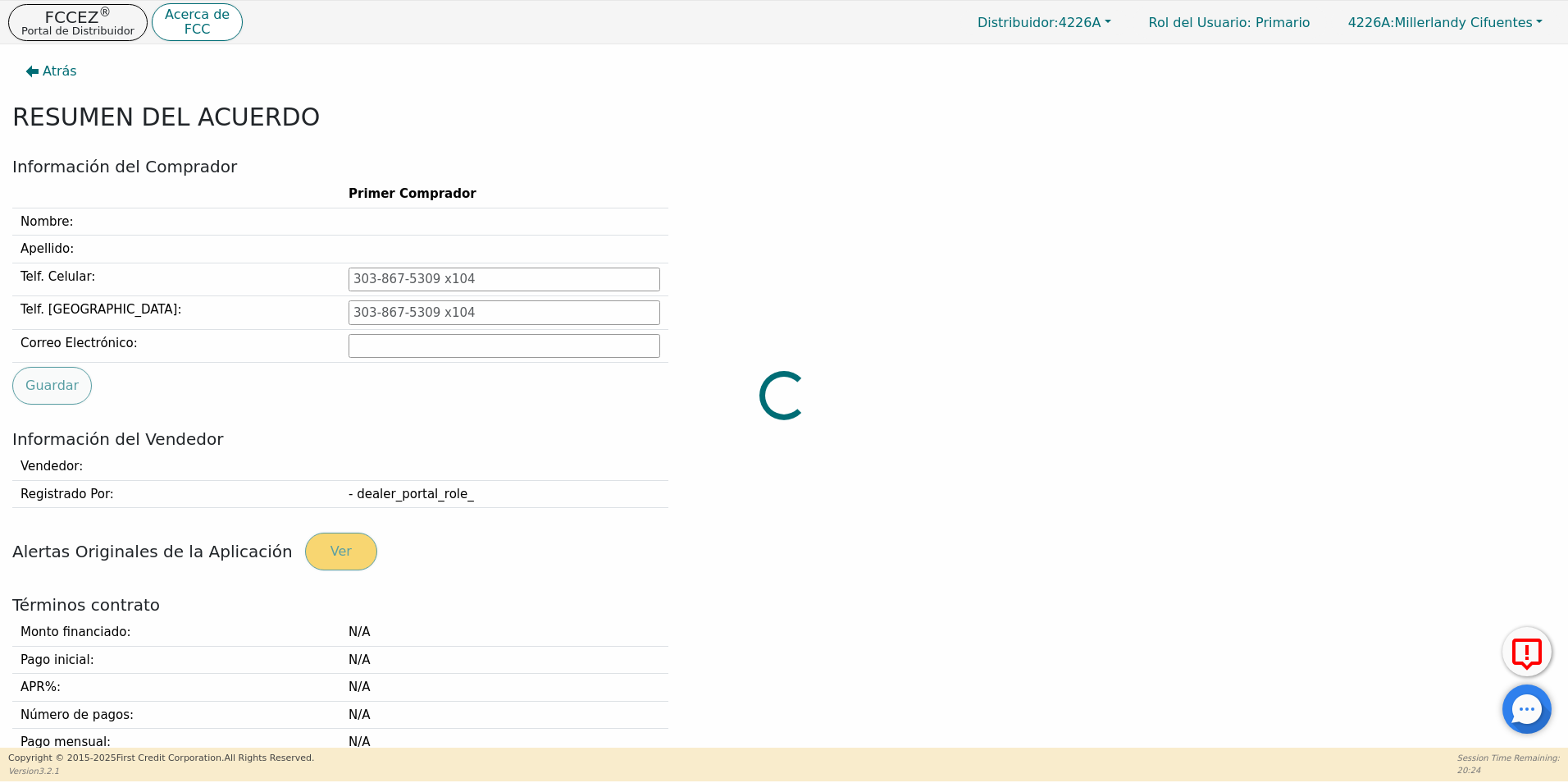
type input "[PHONE_NUMBER]"
type input "[EMAIL_ADDRESS][DOMAIN_NAME]"
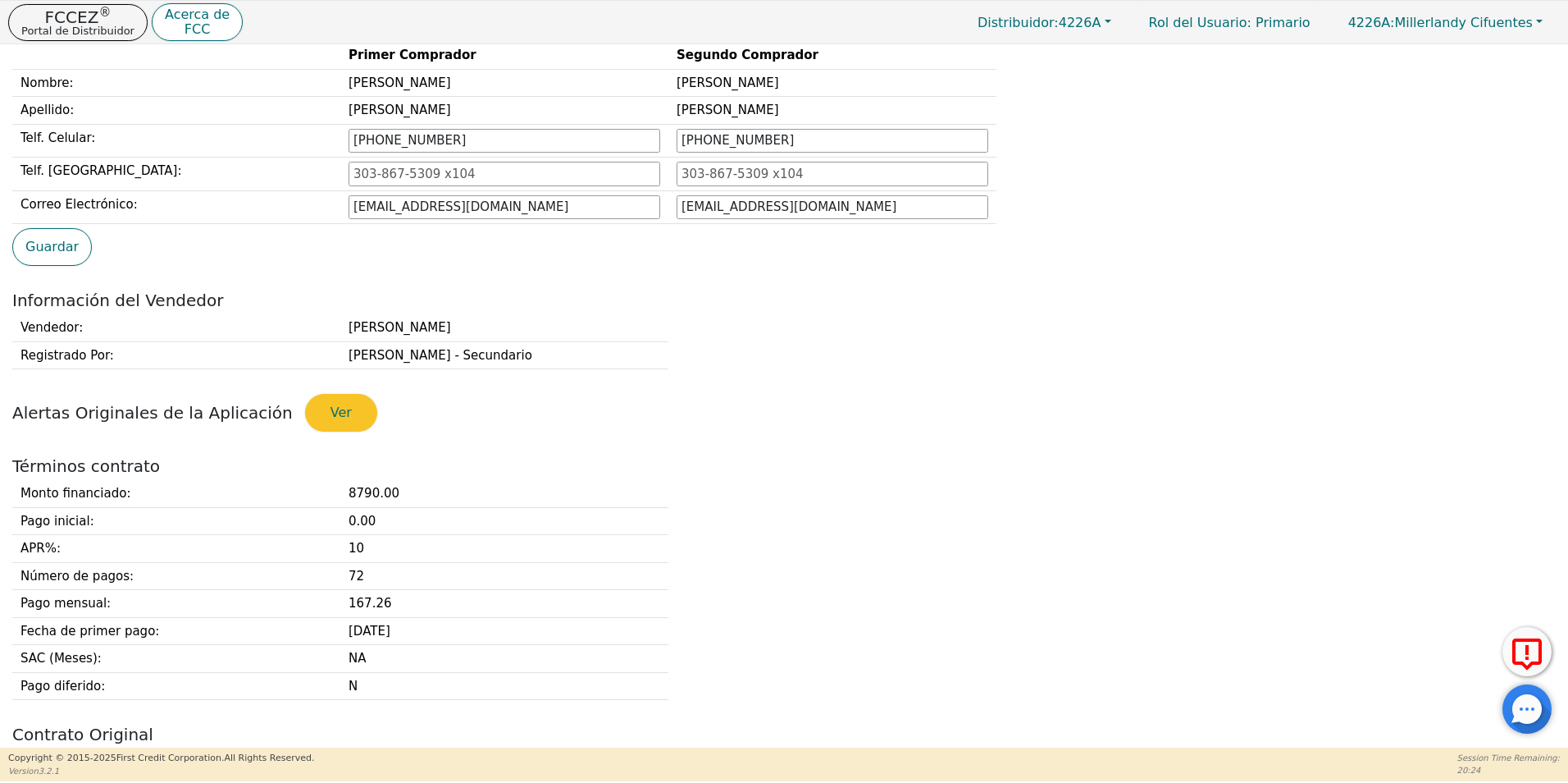
scroll to position [410, 0]
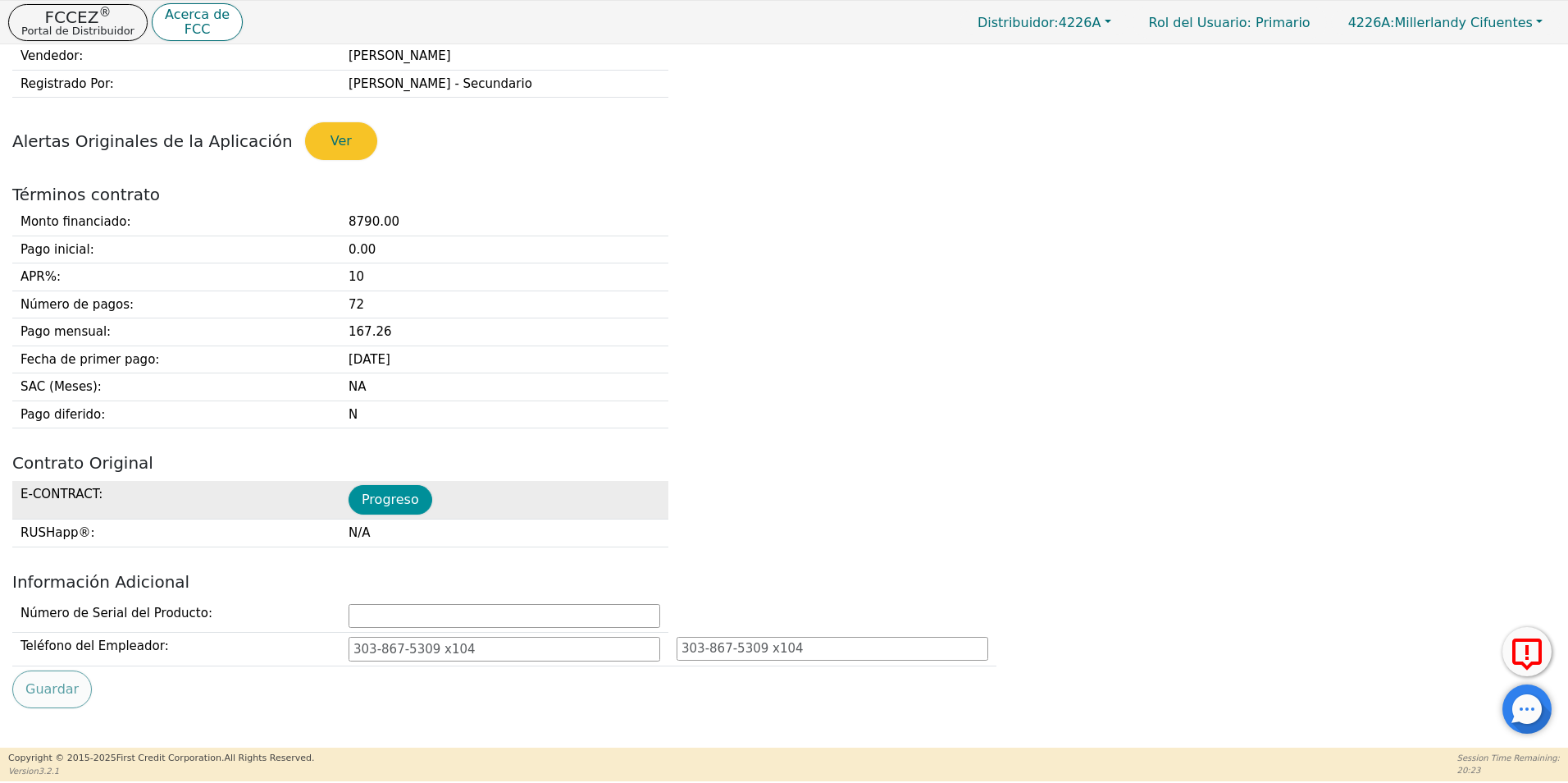
click at [378, 507] on button "Progreso" at bounding box center [390, 499] width 83 height 29
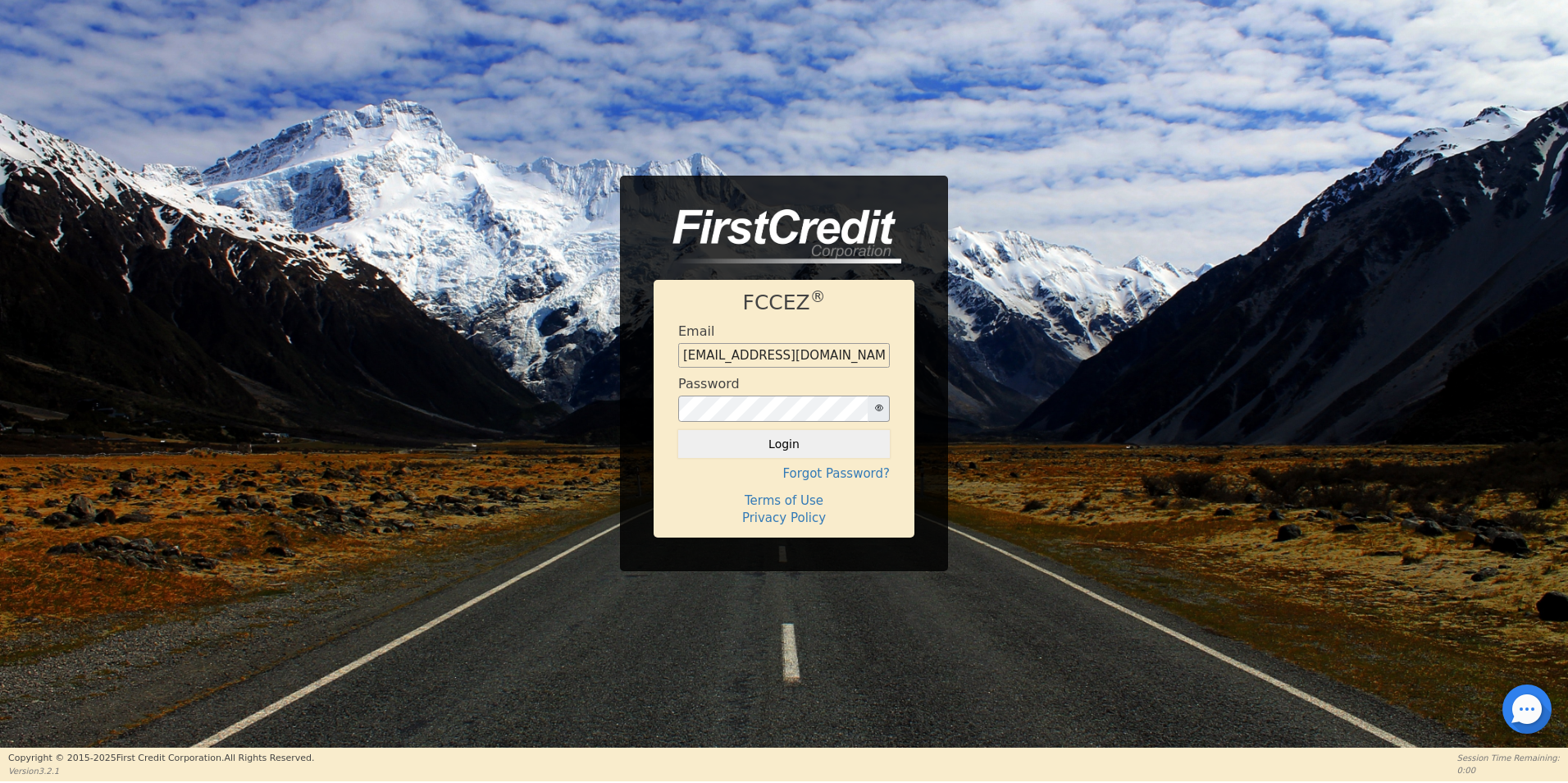
click at [1509, 712] on div at bounding box center [1527, 709] width 49 height 49
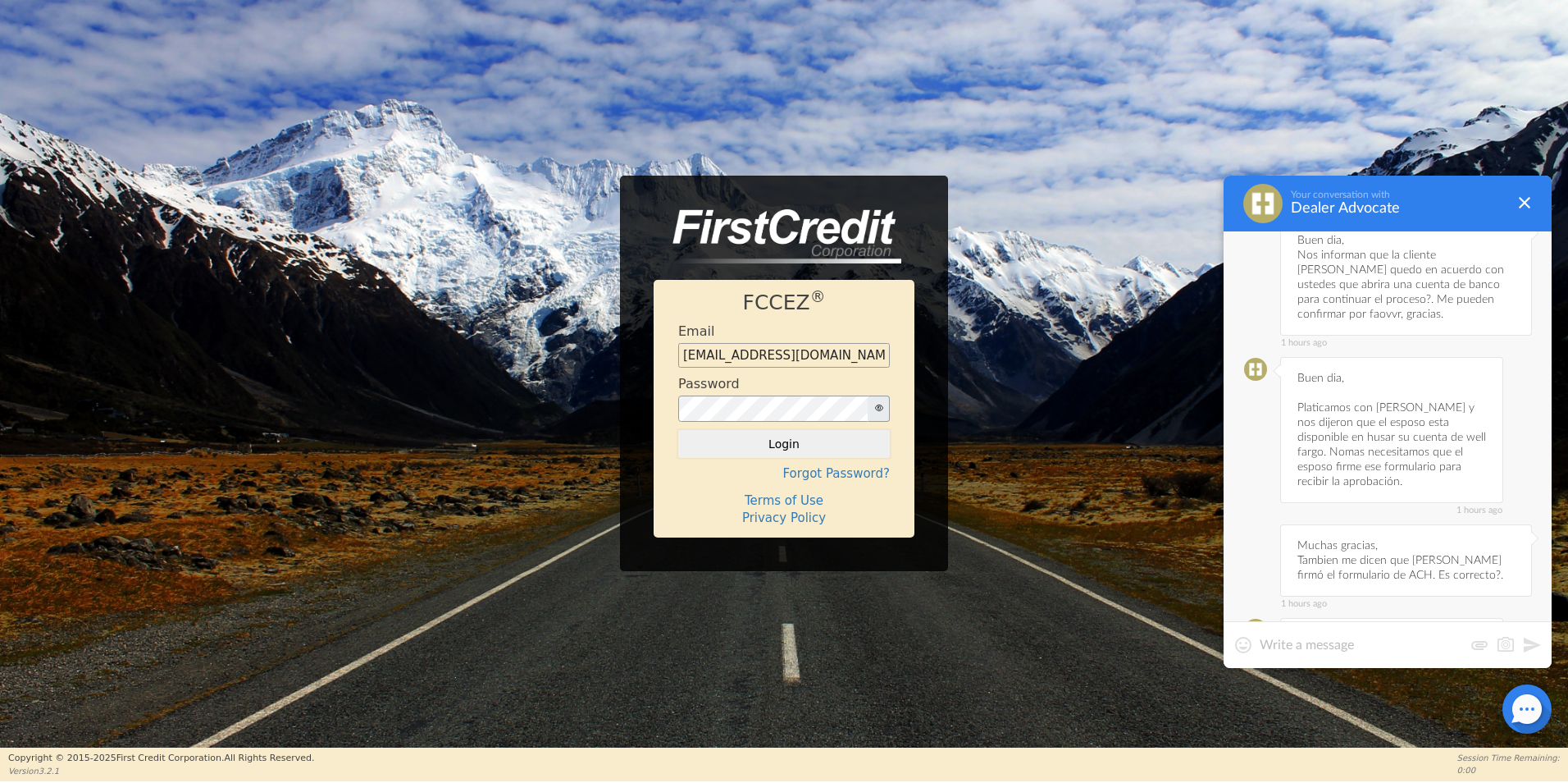
scroll to position [6860, 0]
drag, startPoint x: 1298, startPoint y: 505, endPoint x: 1404, endPoint y: 533, distance: 109.6
click at [1404, 618] on div "1 hours ago Sí, es correcto y estamos esperando los resultados." at bounding box center [1391, 646] width 223 height 57
copy div "Sí, es correcto y estamos esperando los resultados."
